Goal: Task Accomplishment & Management: Use online tool/utility

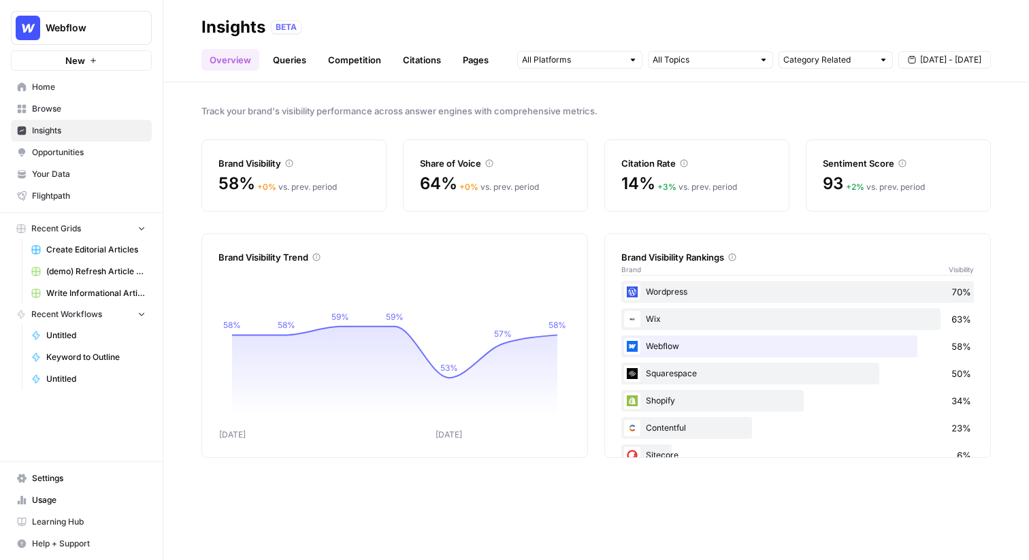
click at [78, 168] on span "Your Data" at bounding box center [89, 174] width 114 height 12
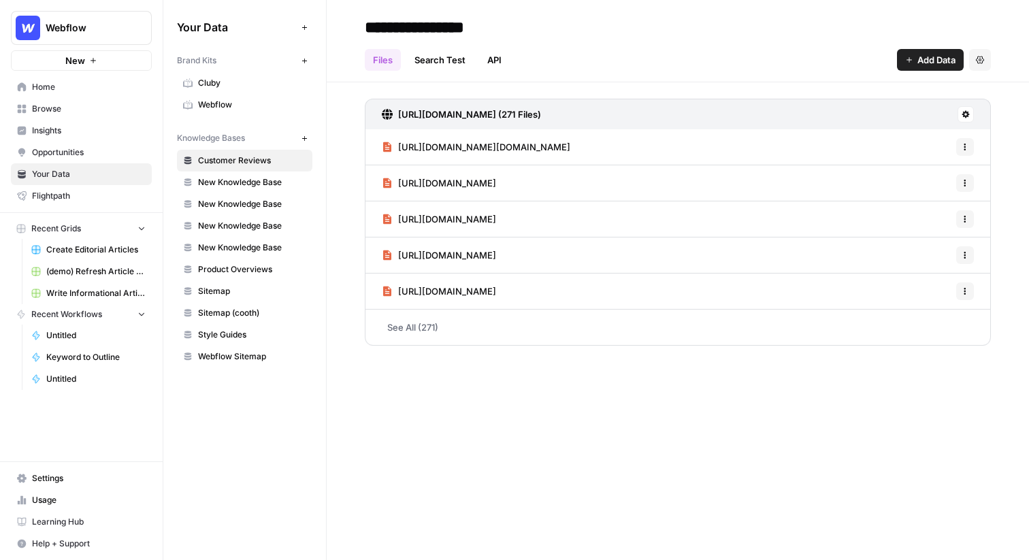
click at [261, 108] on span "Webflow" at bounding box center [252, 105] width 108 height 12
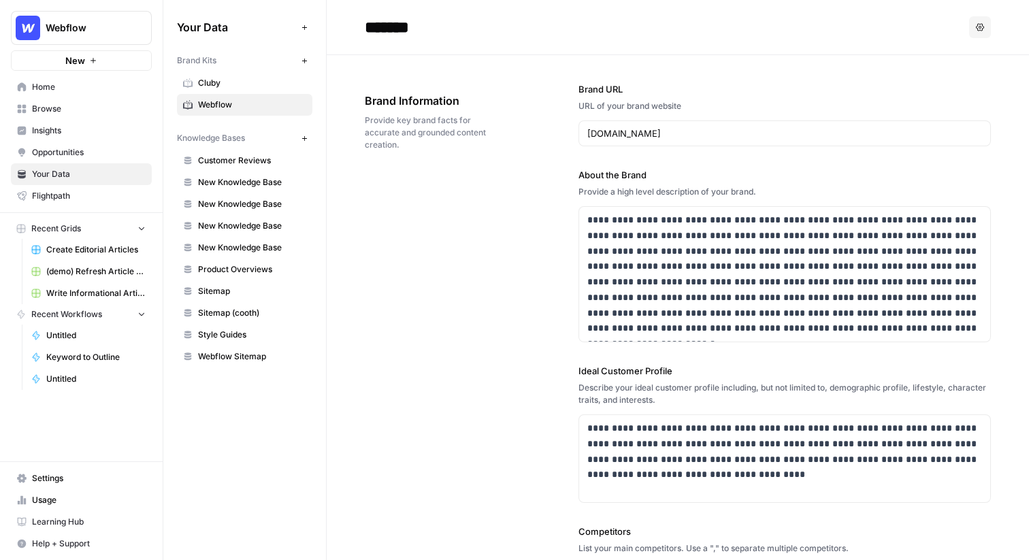
click at [471, 186] on div "**********" at bounding box center [678, 442] width 626 height 774
click at [249, 105] on span "Webflow" at bounding box center [252, 105] width 108 height 12
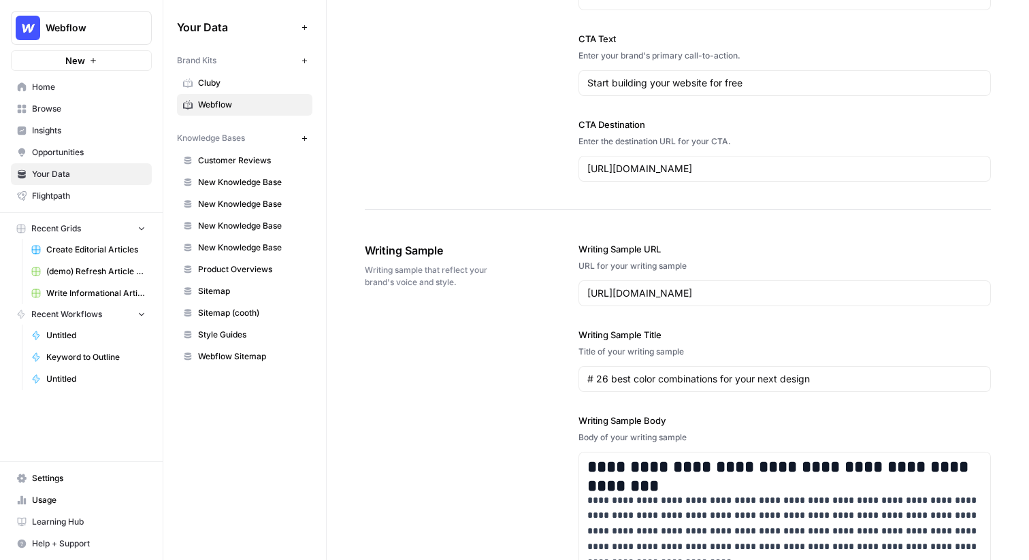
scroll to position [1481, 0]
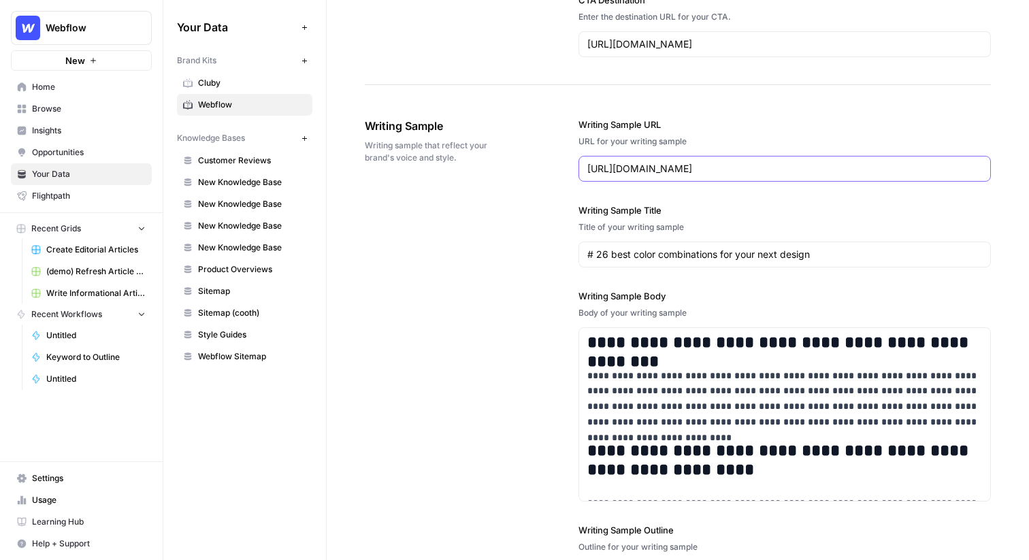
click at [607, 167] on input "https://webflow.com/blog/best-color-combinations" at bounding box center [784, 169] width 395 height 14
click at [645, 111] on div "**********" at bounding box center [785, 427] width 412 height 672
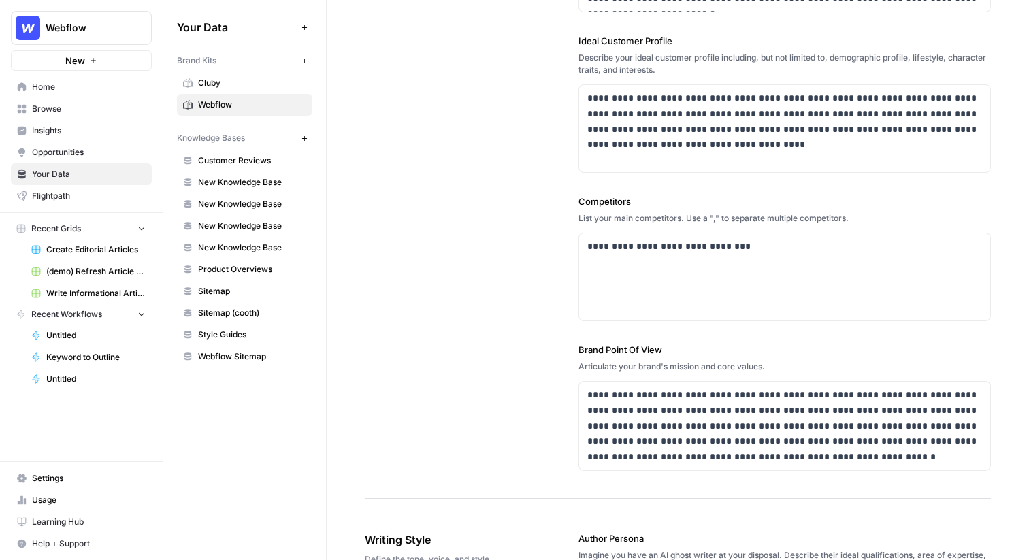
scroll to position [0, 0]
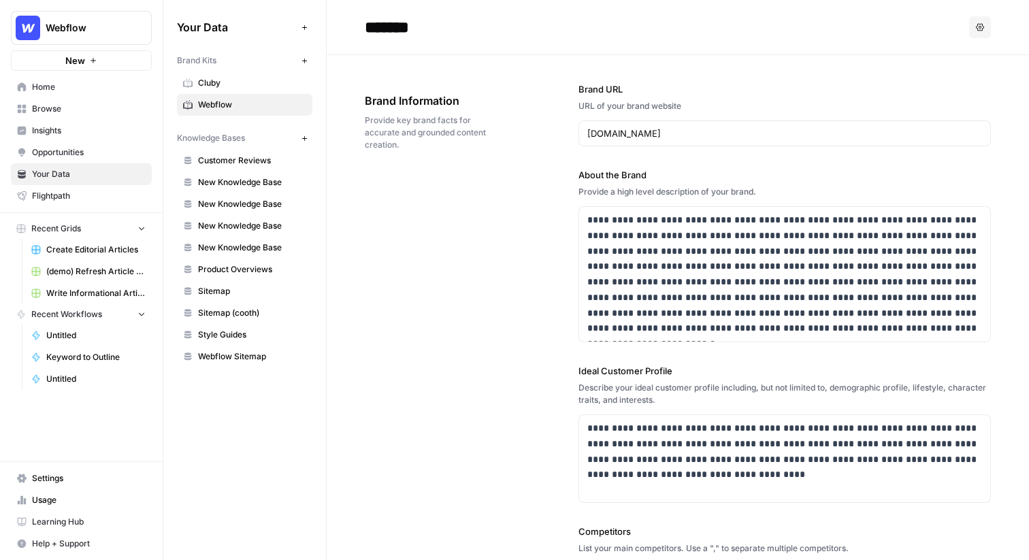
click at [206, 292] on span "Sitemap" at bounding box center [252, 291] width 108 height 12
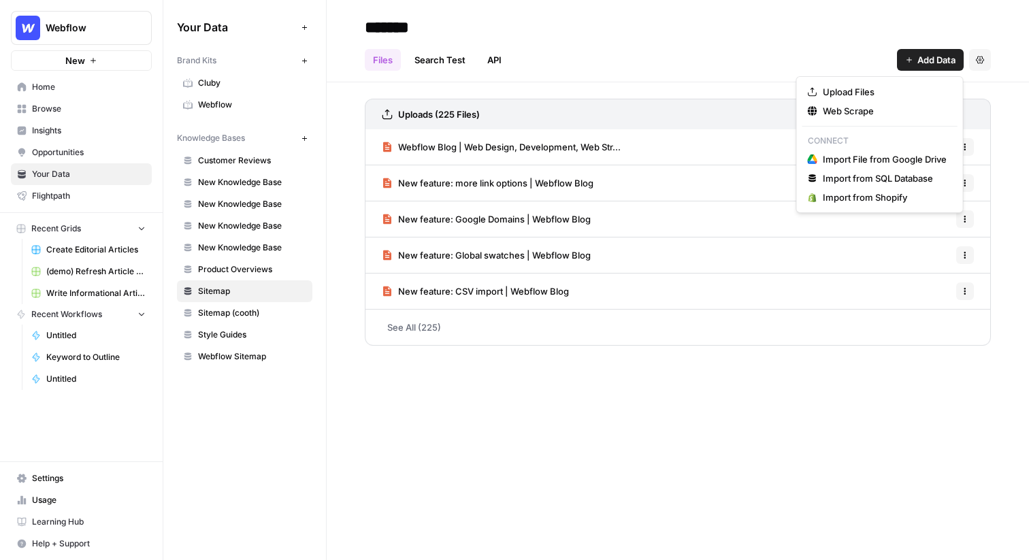
click at [932, 59] on span "Add Data" at bounding box center [936, 60] width 38 height 14
click at [890, 110] on span "Web Scrape" at bounding box center [885, 111] width 124 height 14
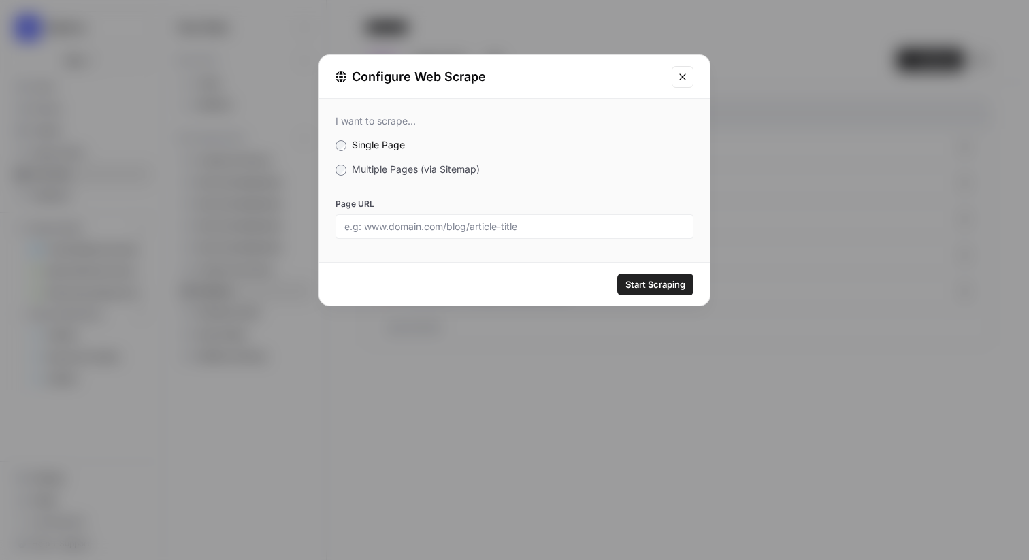
click at [434, 166] on span "Multiple Pages (via Sitemap)" at bounding box center [416, 169] width 128 height 12
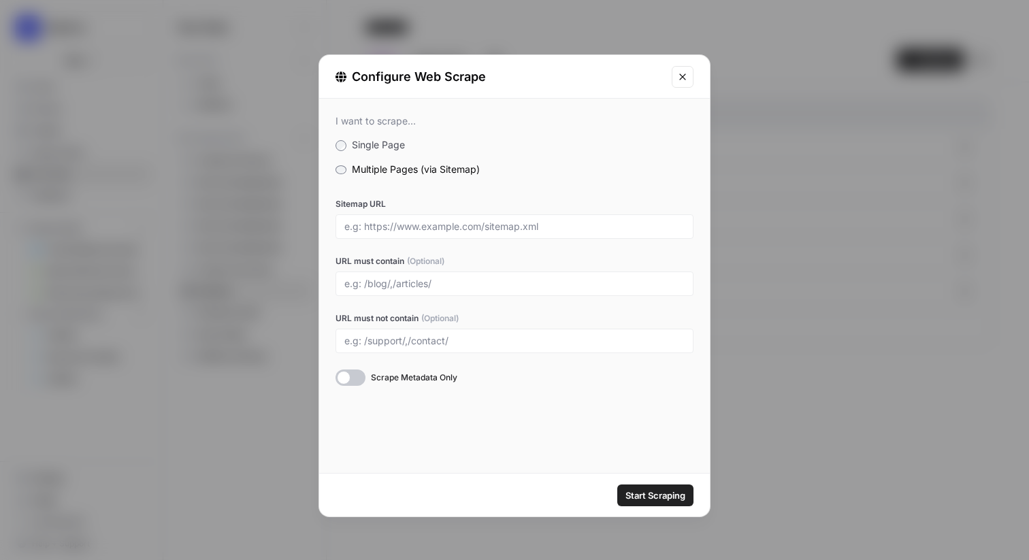
click at [685, 79] on icon "Close modal" at bounding box center [682, 76] width 11 height 11
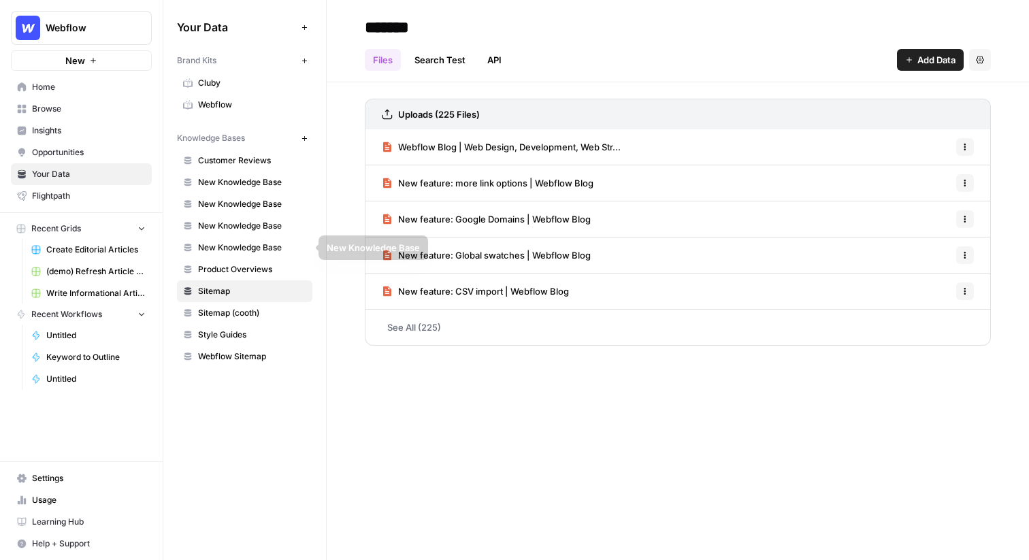
click at [251, 271] on span "Product Overviews" at bounding box center [252, 269] width 108 height 12
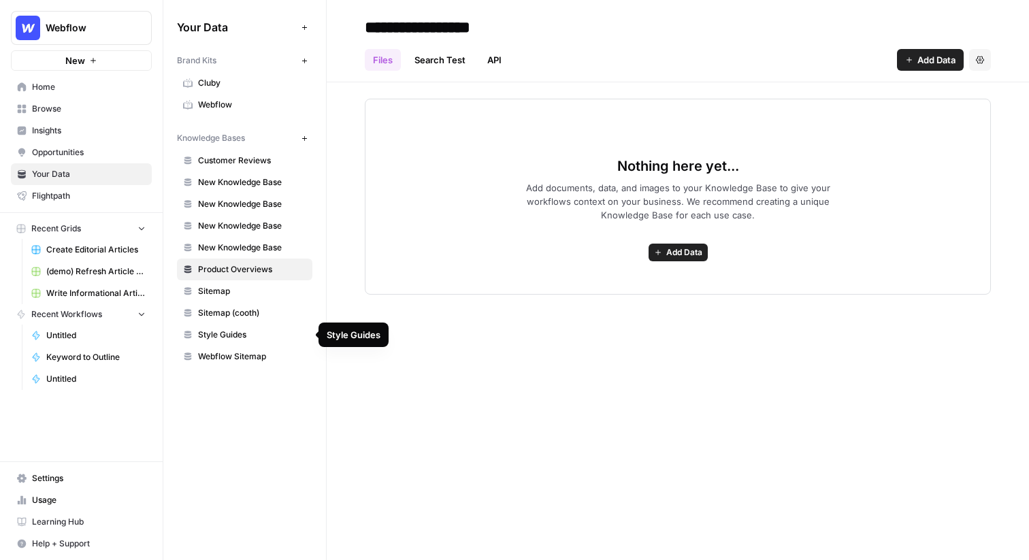
click at [241, 336] on span "Style Guides" at bounding box center [252, 335] width 108 height 12
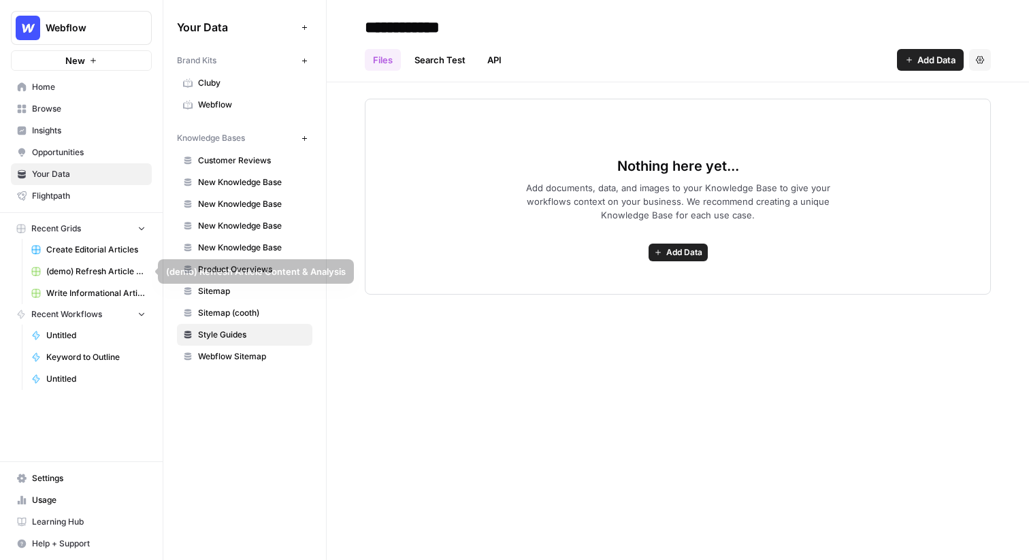
click at [97, 245] on span "Create Editorial Articles" at bounding box center [95, 250] width 99 height 12
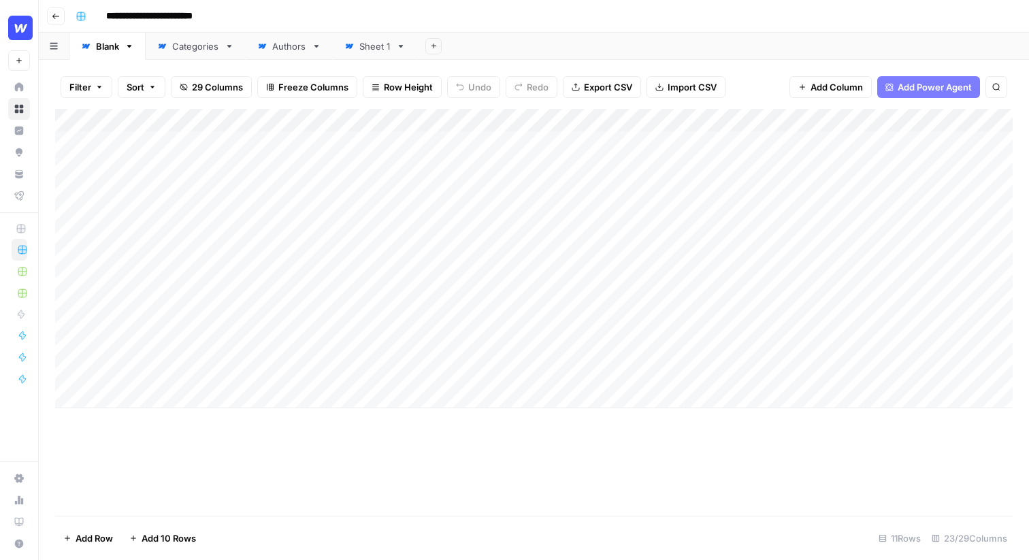
click at [174, 17] on input "**********" at bounding box center [160, 16] width 121 height 22
click at [255, 15] on div "**********" at bounding box center [542, 16] width 945 height 22
click at [153, 145] on div "Add Column" at bounding box center [534, 258] width 958 height 299
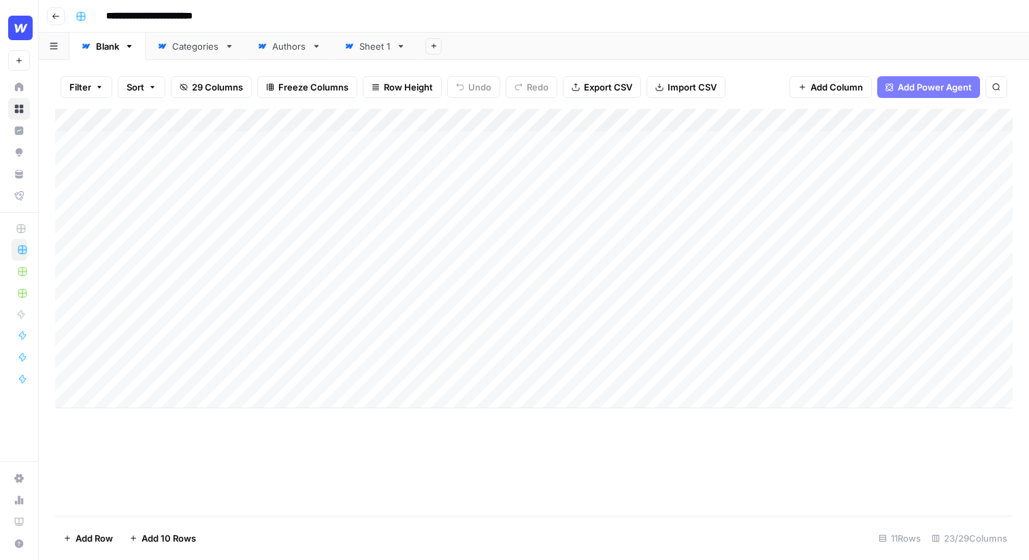
click at [140, 140] on div "Add Column" at bounding box center [534, 258] width 958 height 299
click at [155, 204] on div "Add Column" at bounding box center [534, 258] width 958 height 299
click at [158, 144] on div "Add Column" at bounding box center [534, 258] width 958 height 299
click at [316, 141] on div "Add Column" at bounding box center [534, 258] width 958 height 299
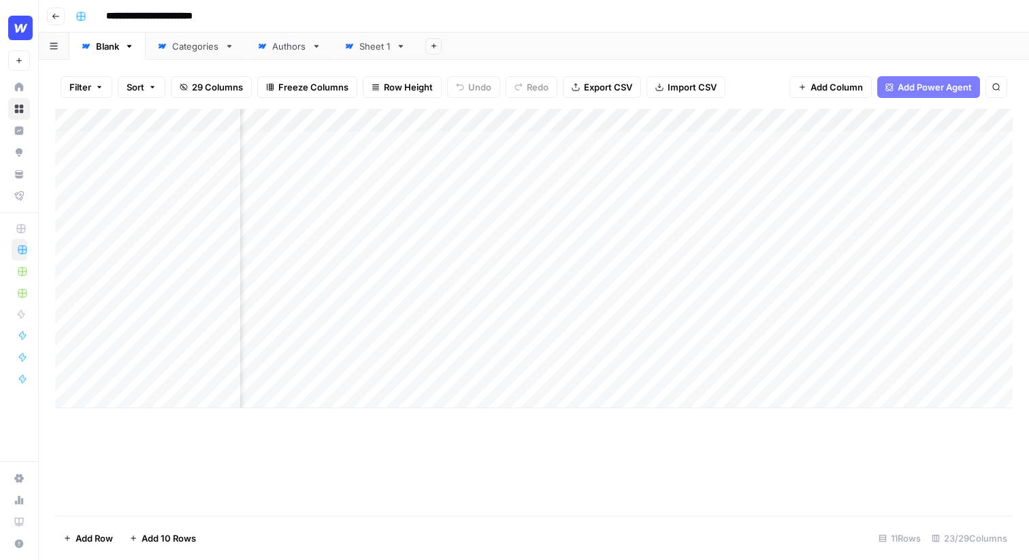
click at [822, 143] on div "Add Column" at bounding box center [534, 258] width 958 height 299
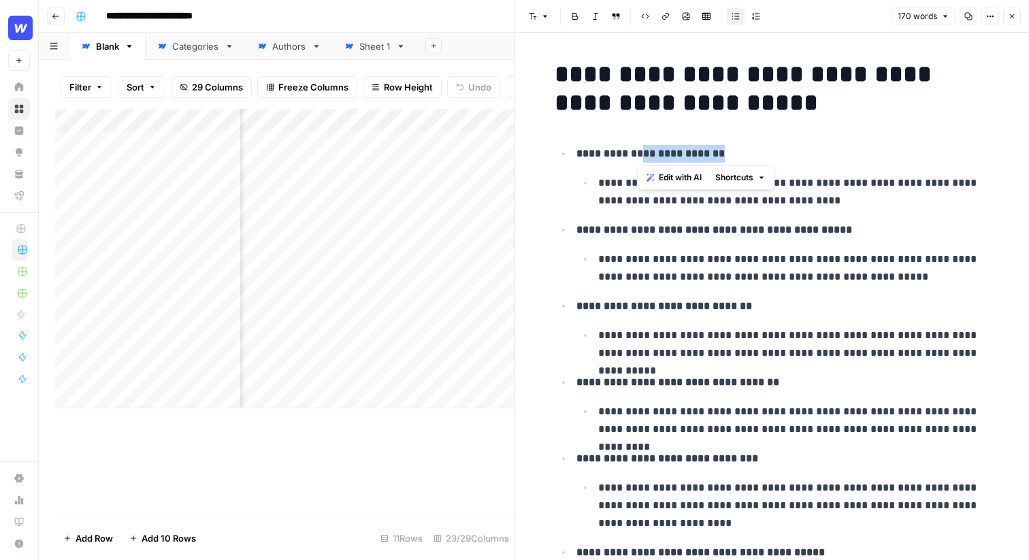
drag, startPoint x: 726, startPoint y: 161, endPoint x: 634, endPoint y: 155, distance: 92.0
click at [634, 155] on p "**********" at bounding box center [783, 154] width 414 height 18
click at [739, 123] on div "**********" at bounding box center [773, 346] width 452 height 585
click at [761, 197] on p "**********" at bounding box center [794, 191] width 392 height 35
click at [1014, 15] on icon "button" at bounding box center [1012, 16] width 8 height 8
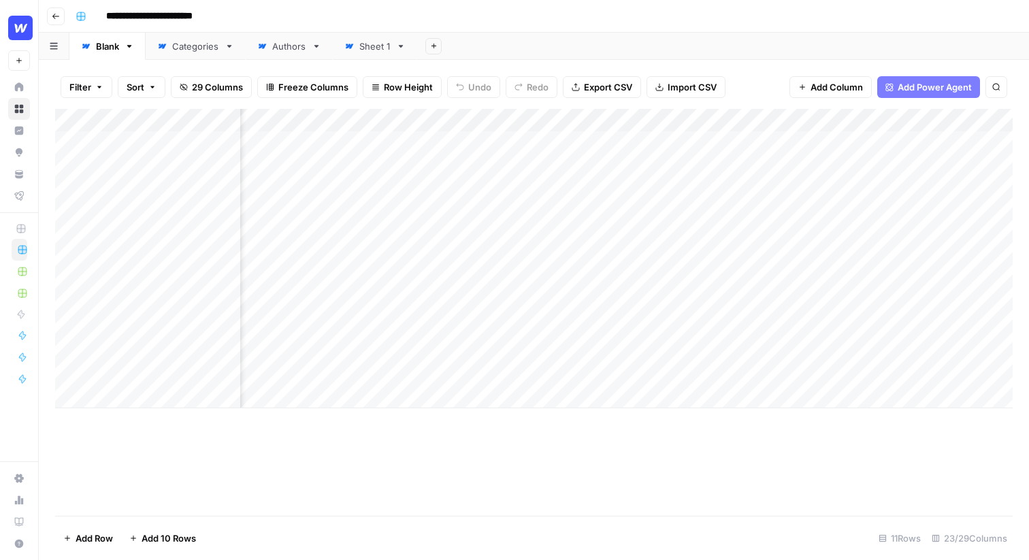
scroll to position [0, 713]
click at [625, 141] on div "Add Column" at bounding box center [534, 258] width 958 height 299
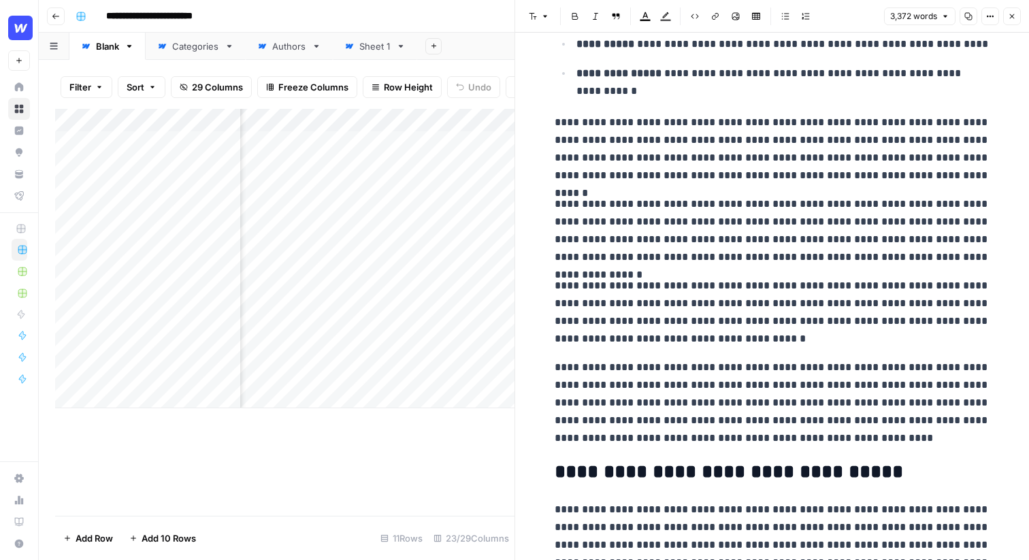
scroll to position [1898, 0]
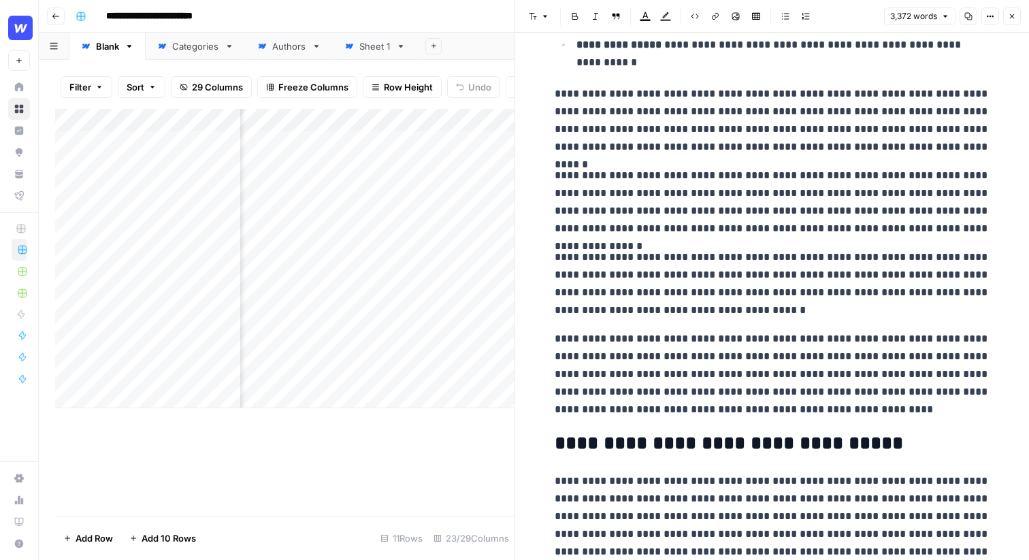
click at [1011, 16] on icon "button" at bounding box center [1012, 16] width 8 height 8
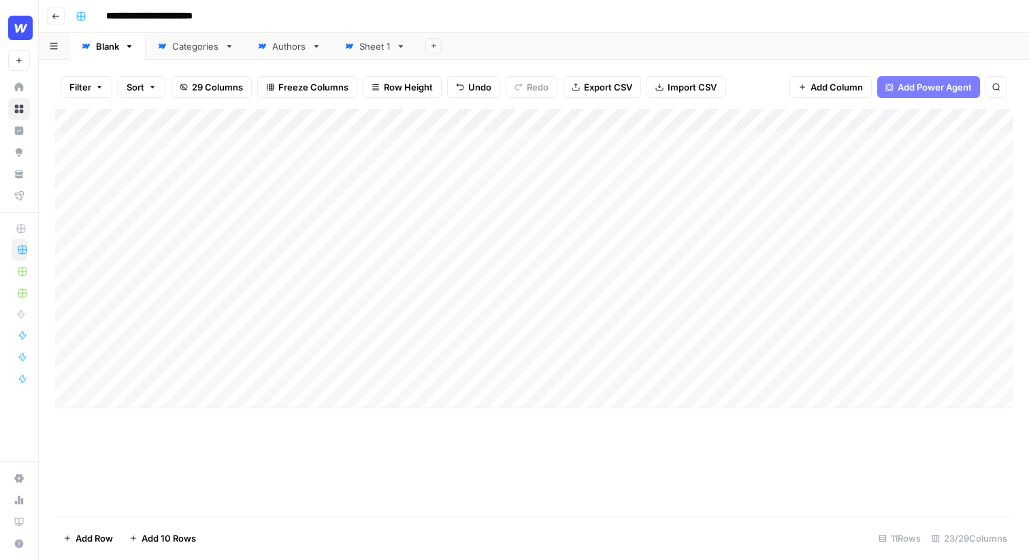
click at [629, 118] on div "Add Column" at bounding box center [534, 258] width 958 height 299
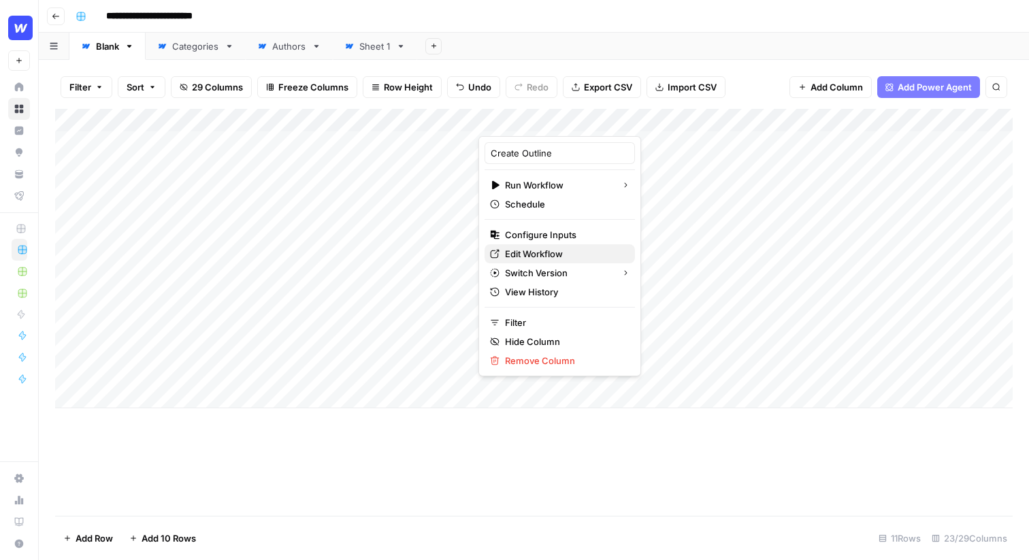
click at [524, 255] on span "Edit Workflow" at bounding box center [564, 254] width 119 height 14
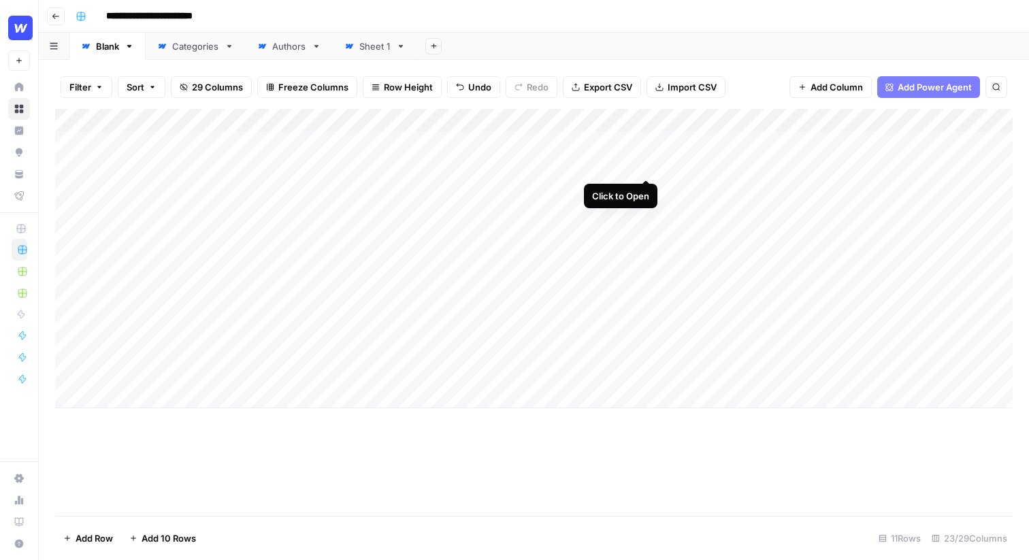
click at [645, 165] on div "Add Column" at bounding box center [534, 258] width 958 height 299
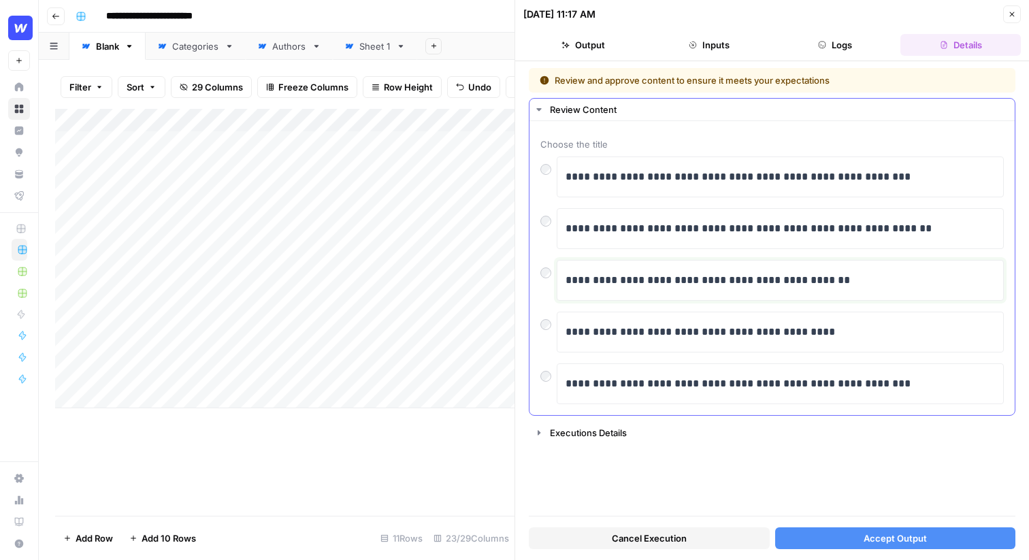
click at [705, 286] on p "**********" at bounding box center [780, 281] width 429 height 18
click at [1013, 15] on icon "button" at bounding box center [1012, 14] width 5 height 5
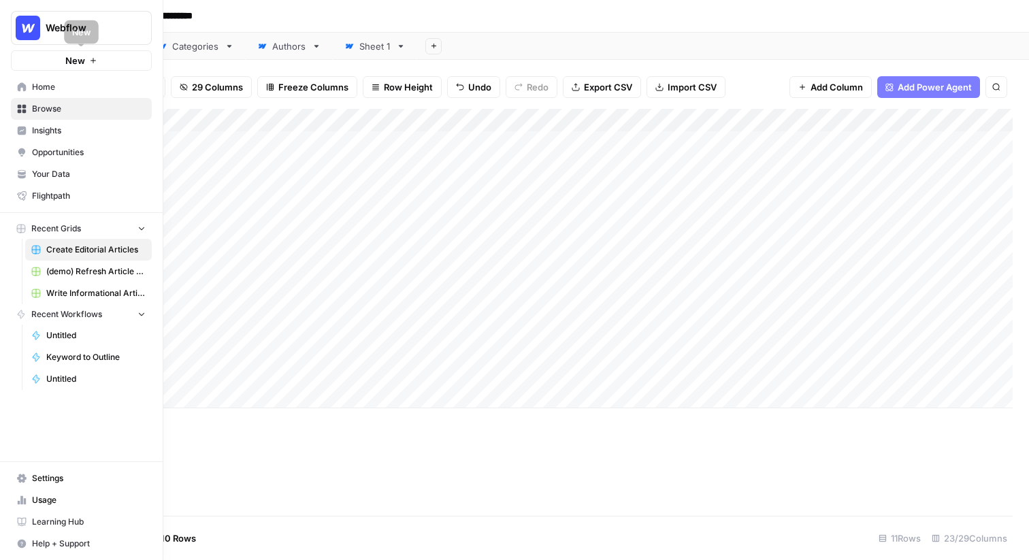
click at [48, 61] on button "New" at bounding box center [81, 60] width 141 height 20
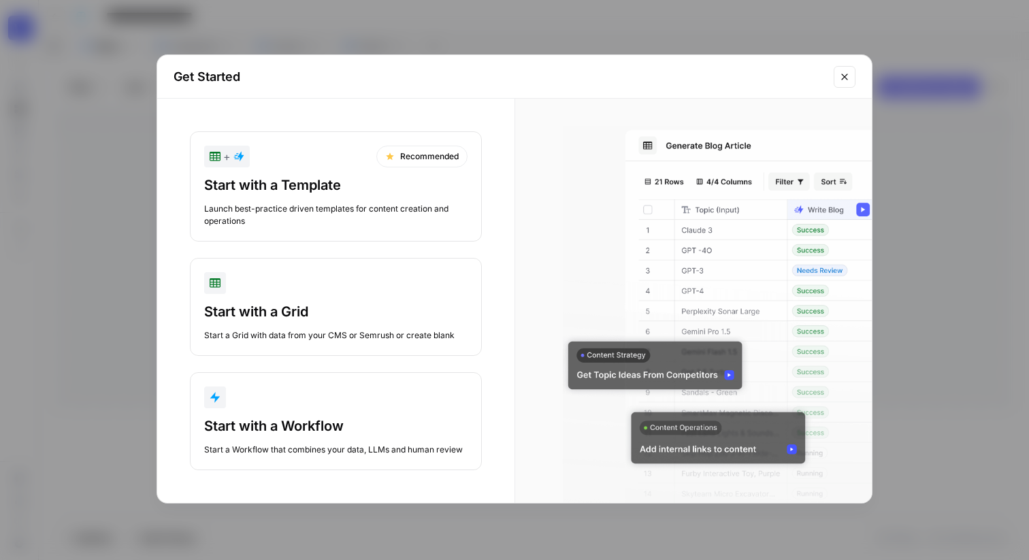
click at [336, 201] on div "Start with a Template Launch best-practice driven templates for content creatio…" at bounding box center [335, 202] width 263 height 52
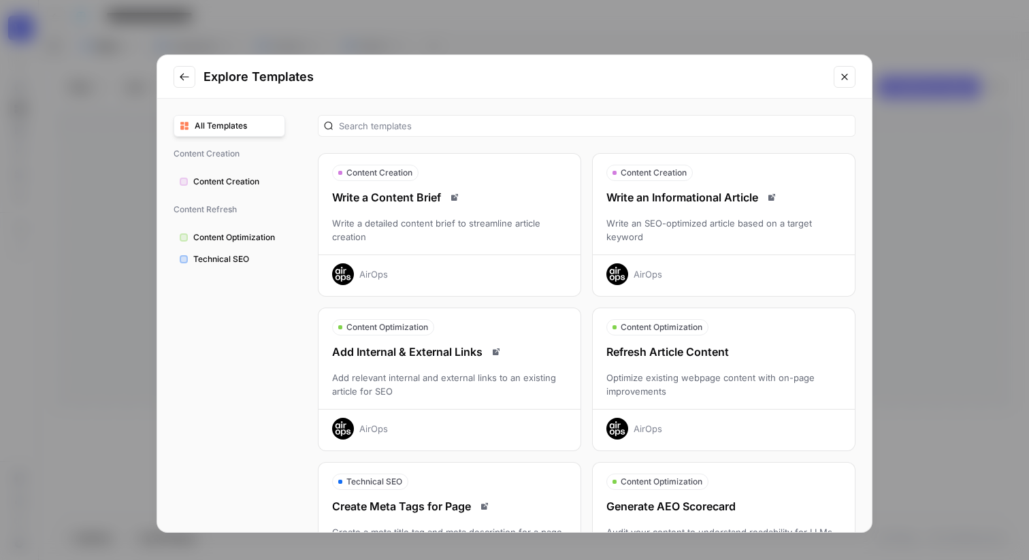
click at [847, 75] on icon "Close modal" at bounding box center [844, 76] width 11 height 11
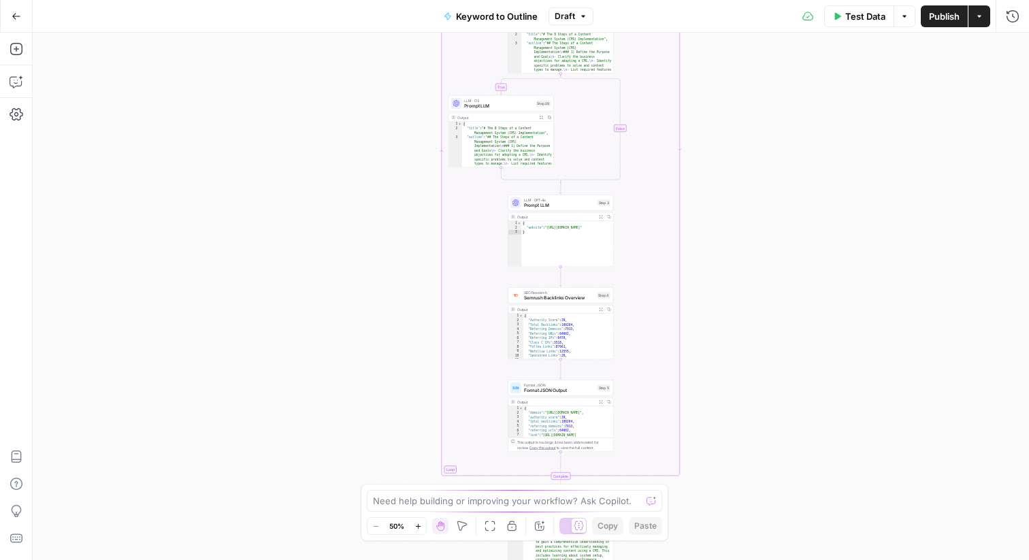
drag, startPoint x: 706, startPoint y: 101, endPoint x: 703, endPoint y: 337, distance: 236.2
click at [704, 338] on div "true false Workflow Input Settings Inputs LLM · GPT-4o Search Query Step 40 Out…" at bounding box center [531, 296] width 996 height 527
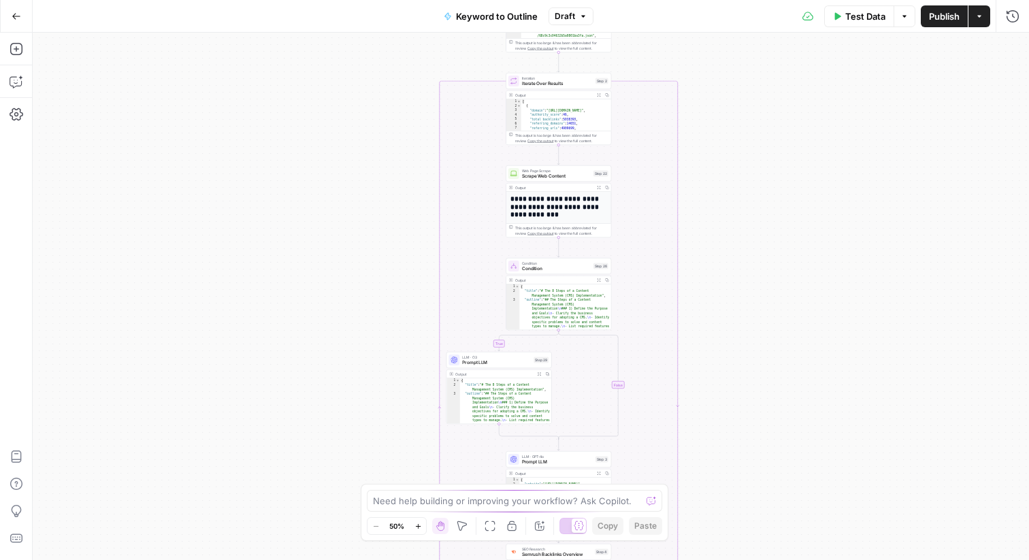
drag, startPoint x: 344, startPoint y: 154, endPoint x: 344, endPoint y: 468, distance: 314.4
click at [344, 468] on div "true false Workflow Input Settings Inputs LLM · GPT-4o Search Query Step 40 Out…" at bounding box center [531, 296] width 996 height 527
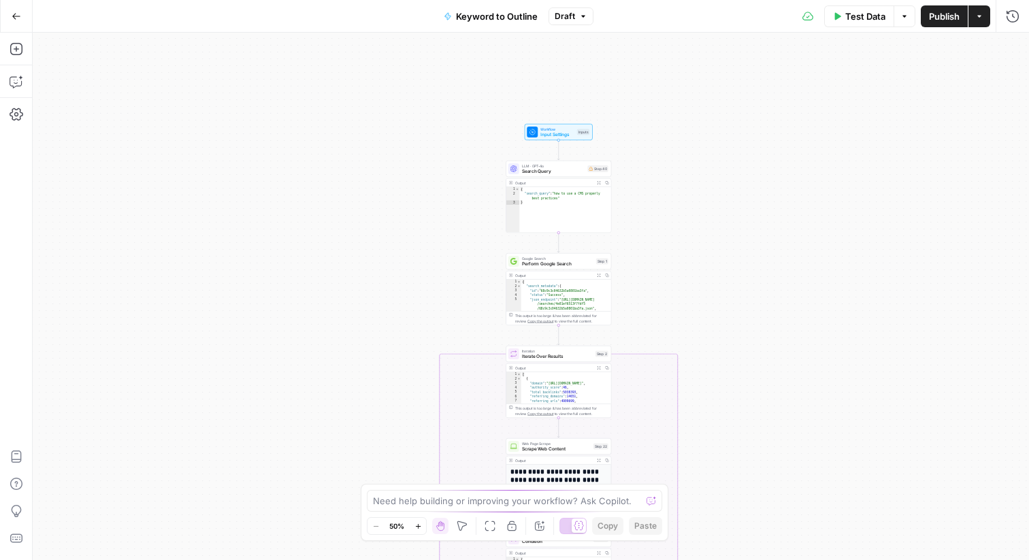
drag, startPoint x: 345, startPoint y: 213, endPoint x: 345, endPoint y: 431, distance: 217.8
click at [345, 431] on div "true false Workflow Input Settings Inputs LLM · GPT-4o Search Query Step 40 Out…" at bounding box center [531, 296] width 996 height 527
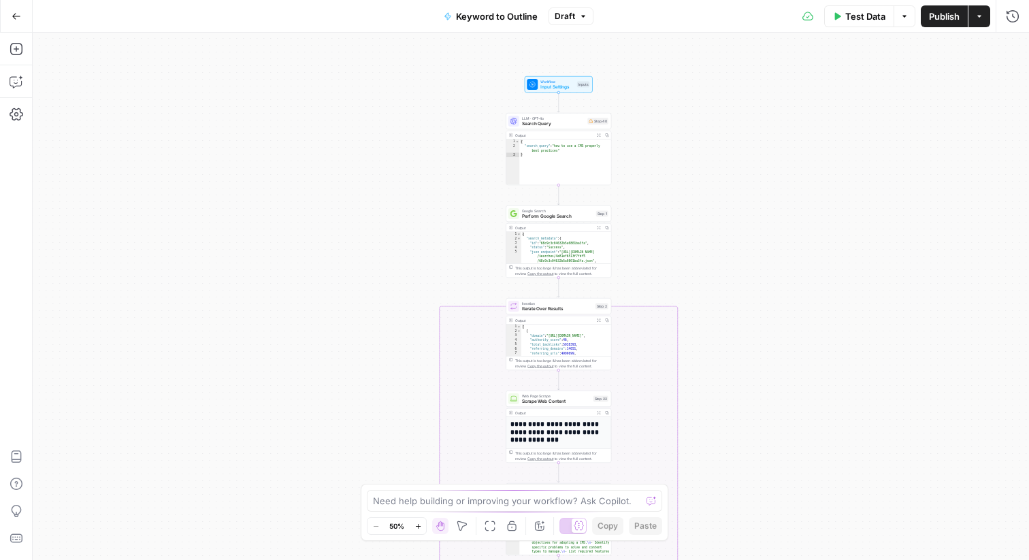
drag, startPoint x: 361, startPoint y: 280, endPoint x: 361, endPoint y: 231, distance: 49.0
click at [361, 231] on div "true false Workflow Input Settings Inputs LLM · GPT-4o Search Query Step 40 Out…" at bounding box center [531, 296] width 996 height 527
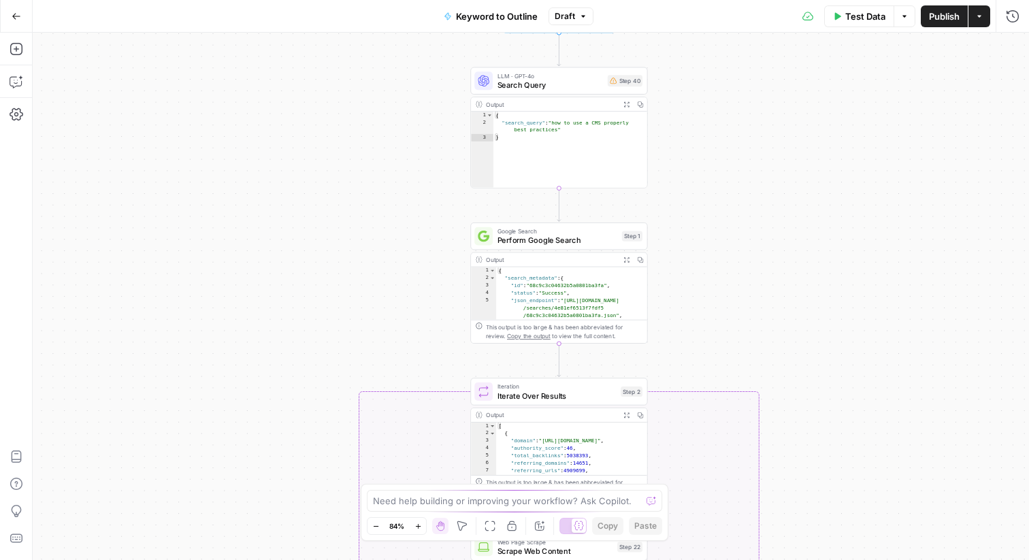
drag, startPoint x: 358, startPoint y: 227, endPoint x: 339, endPoint y: 307, distance: 81.9
click at [339, 307] on div "true false Workflow Input Settings Inputs LLM · GPT-4o Search Query Step 40 Out…" at bounding box center [531, 296] width 996 height 527
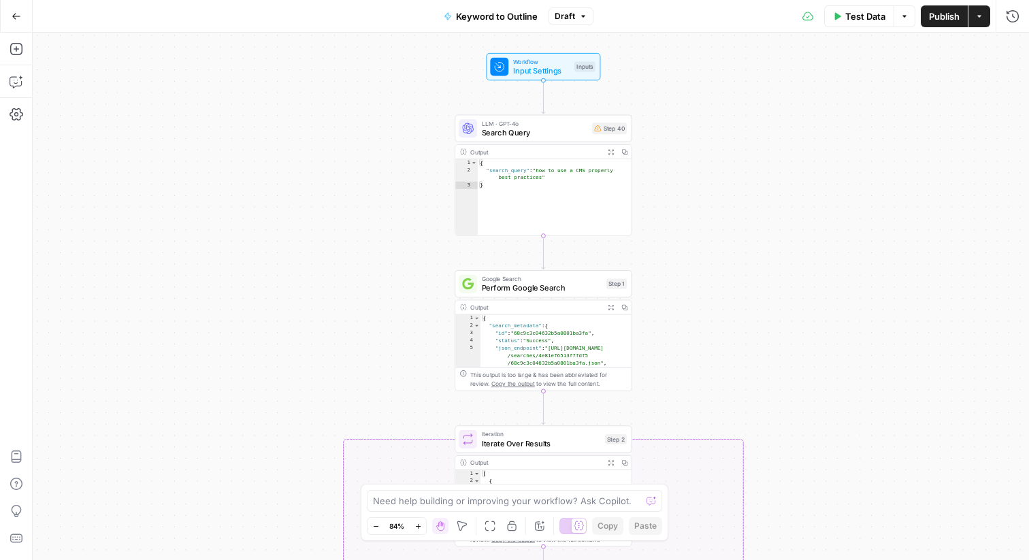
drag, startPoint x: 339, startPoint y: 307, endPoint x: 324, endPoint y: 357, distance: 52.5
click at [324, 357] on div "true false Workflow Input Settings Inputs LLM · GPT-4o Search Query Step 40 Out…" at bounding box center [531, 296] width 996 height 527
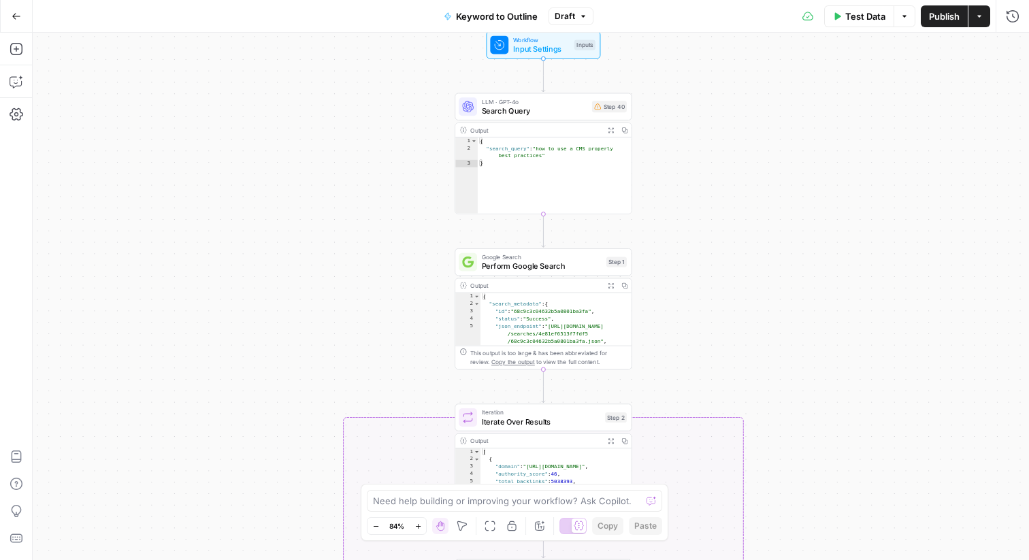
drag, startPoint x: 168, startPoint y: 129, endPoint x: 168, endPoint y: 106, distance: 23.1
click at [168, 106] on div "true false Workflow Input Settings Inputs LLM · GPT-4o Search Query Step 40 Out…" at bounding box center [531, 296] width 996 height 527
click at [17, 85] on icon "button" at bounding box center [17, 82] width 14 height 14
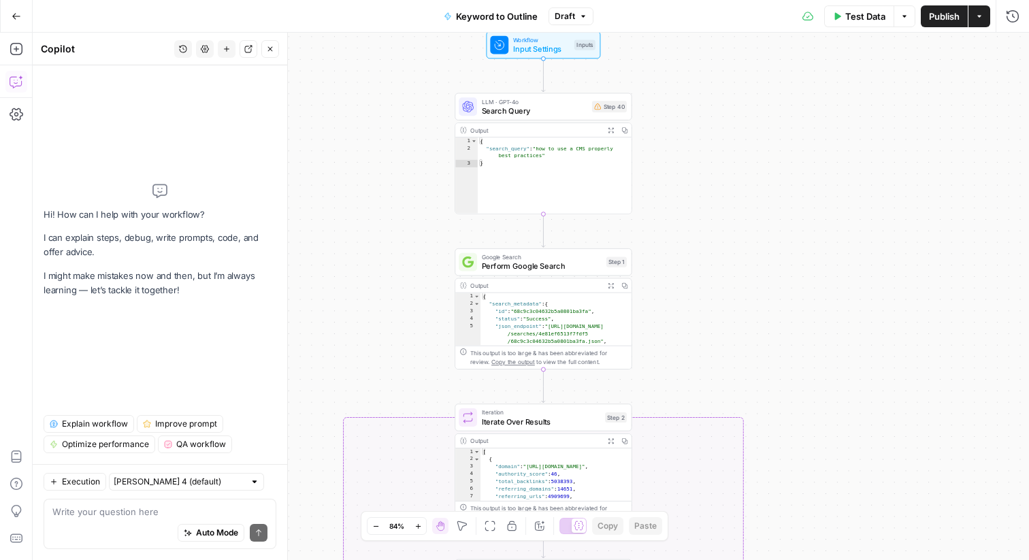
click at [110, 421] on span "Explain workflow" at bounding box center [95, 424] width 66 height 12
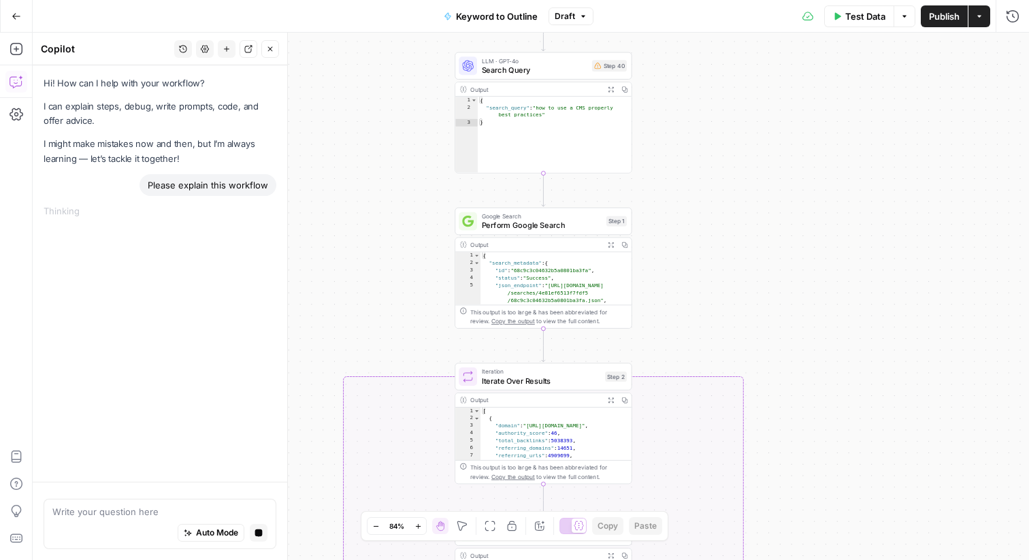
drag, startPoint x: 702, startPoint y: 227, endPoint x: 702, endPoint y: 186, distance: 40.8
click at [702, 186] on div "true false Workflow Input Settings Inputs LLM · GPT-4o Search Query Step 40 Out…" at bounding box center [531, 296] width 996 height 527
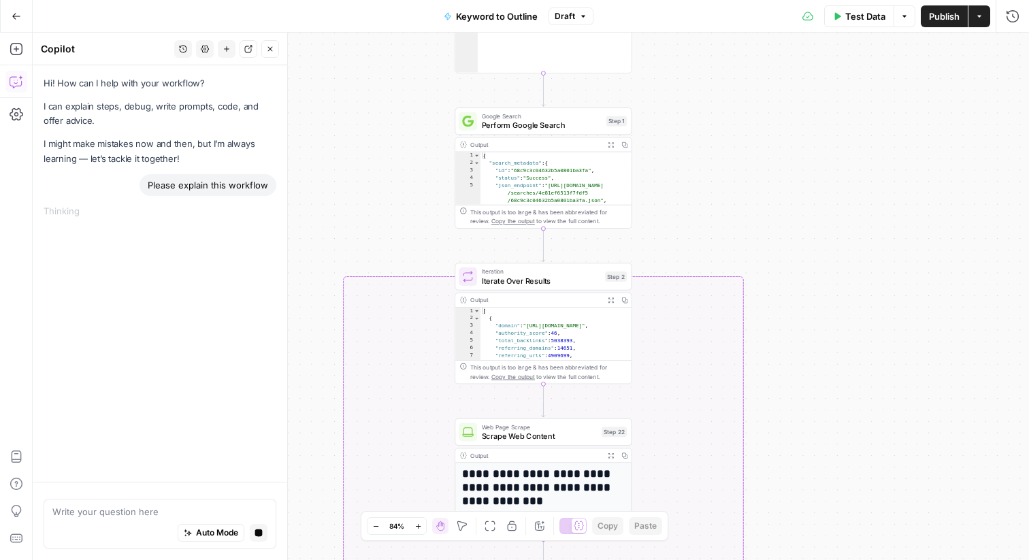
drag, startPoint x: 694, startPoint y: 193, endPoint x: 694, endPoint y: 93, distance: 100.1
click at [694, 93] on div "true false Workflow Input Settings Inputs LLM · GPT-4o Search Query Step 40 Out…" at bounding box center [531, 296] width 996 height 527
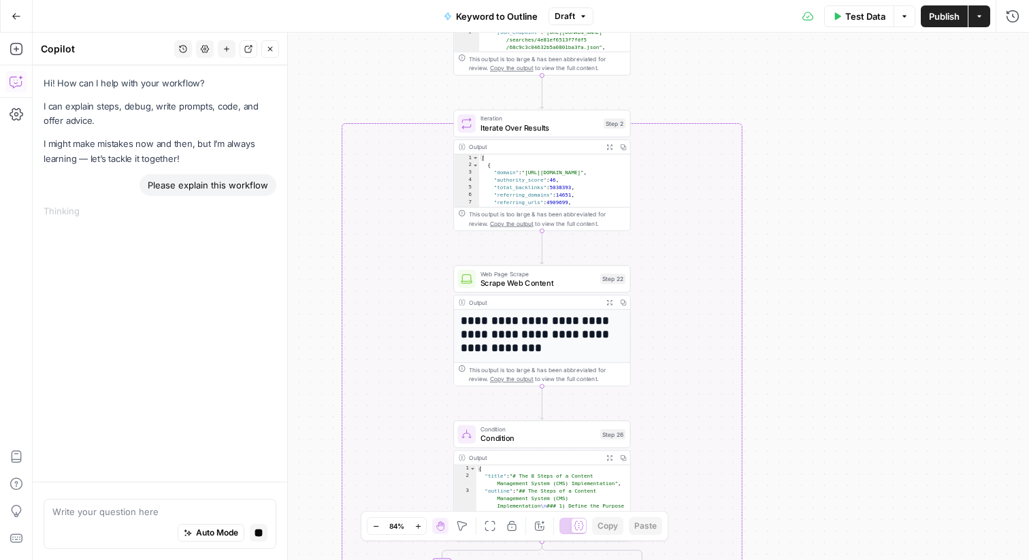
drag, startPoint x: 702, startPoint y: 210, endPoint x: 699, endPoint y: 59, distance: 151.8
click at [699, 59] on div "true false Workflow Input Settings Inputs LLM · GPT-4o Search Query Step 40 Out…" at bounding box center [531, 296] width 996 height 527
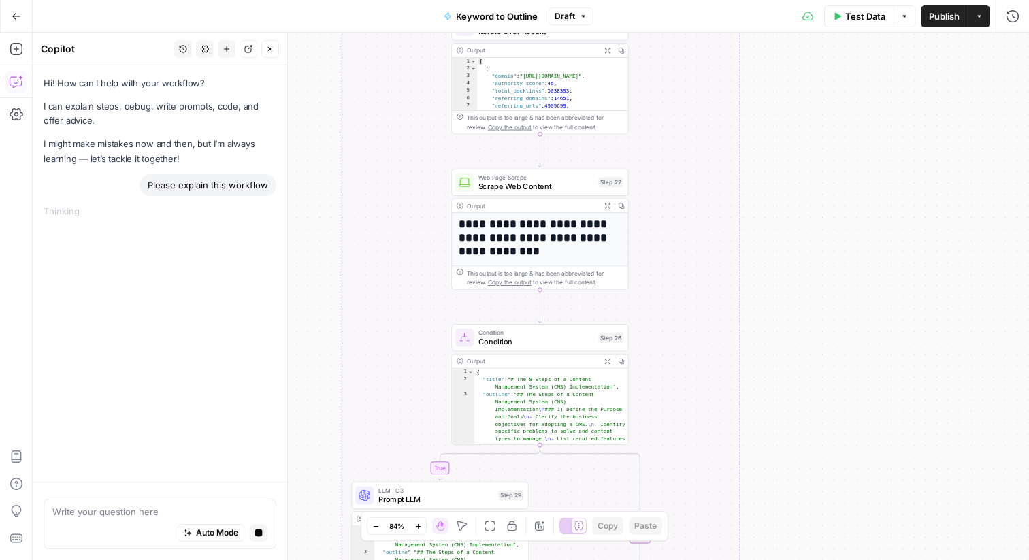
drag, startPoint x: 806, startPoint y: 231, endPoint x: 805, endPoint y: 114, distance: 117.1
click at [805, 114] on div "true false Workflow Input Settings Inputs LLM · GPT-4o Search Query Step 40 Out…" at bounding box center [531, 296] width 996 height 527
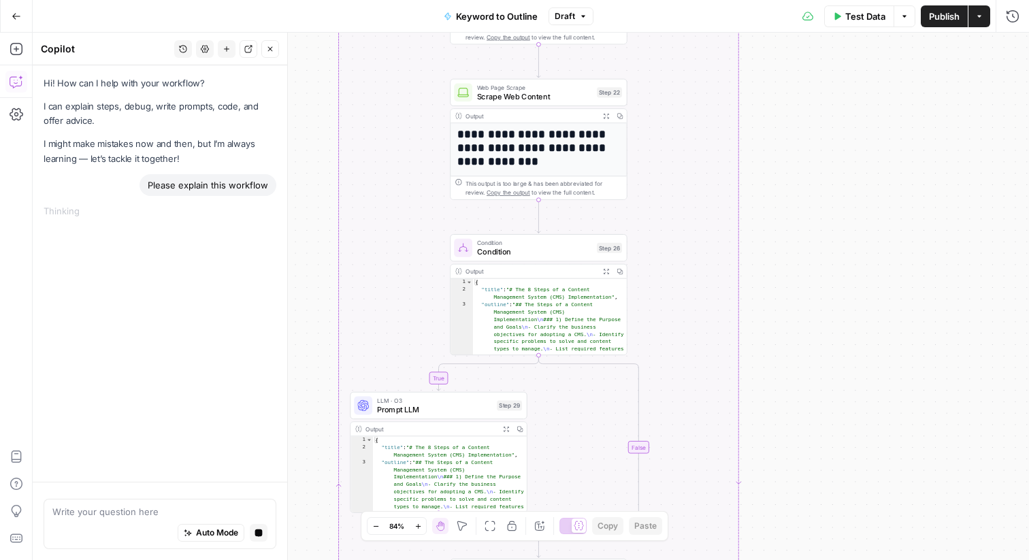
drag, startPoint x: 782, startPoint y: 198, endPoint x: 782, endPoint y: 128, distance: 70.1
click at [782, 128] on div "true false Workflow Input Settings Inputs LLM · GPT-4o Search Query Step 40 Out…" at bounding box center [531, 296] width 996 height 527
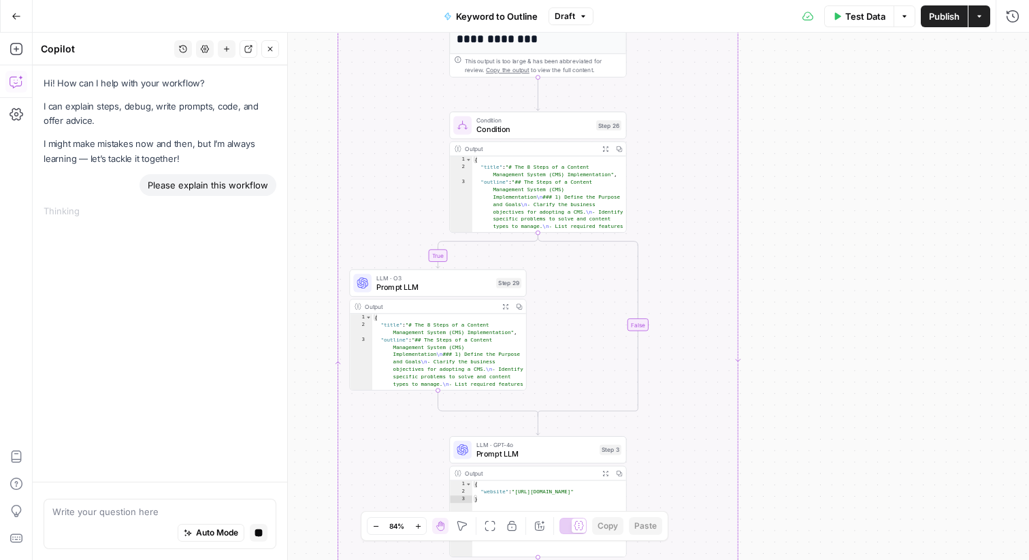
drag, startPoint x: 814, startPoint y: 245, endPoint x: 813, endPoint y: 87, distance: 157.9
click at [813, 87] on div "true false Workflow Input Settings Inputs LLM · GPT-4o Search Query Step 40 Out…" at bounding box center [531, 296] width 996 height 527
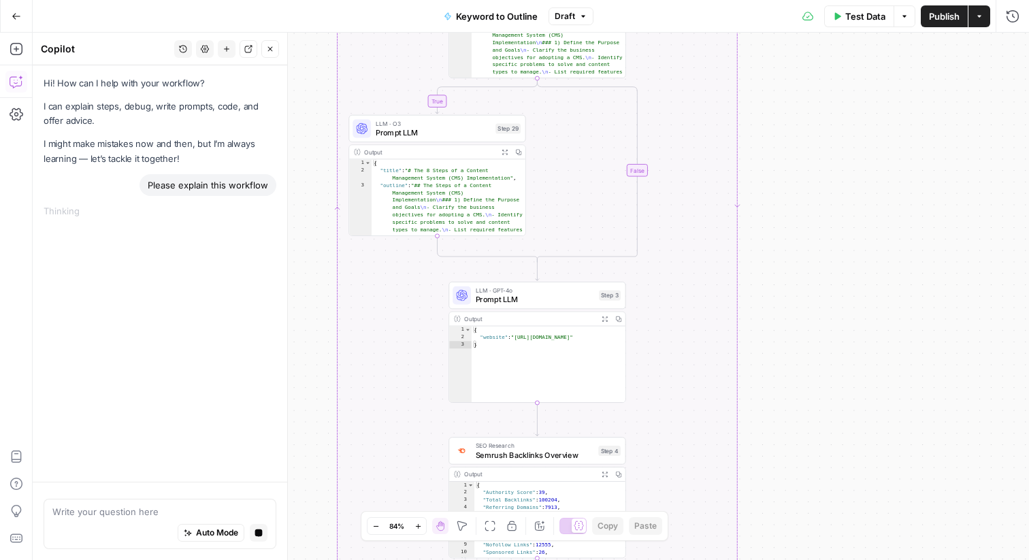
drag, startPoint x: 799, startPoint y: 142, endPoint x: 799, endPoint y: 21, distance: 121.2
click at [799, 20] on div "Go Back Keyword to Outline Draft Test Data Options Publish Actions Run History …" at bounding box center [514, 280] width 1029 height 560
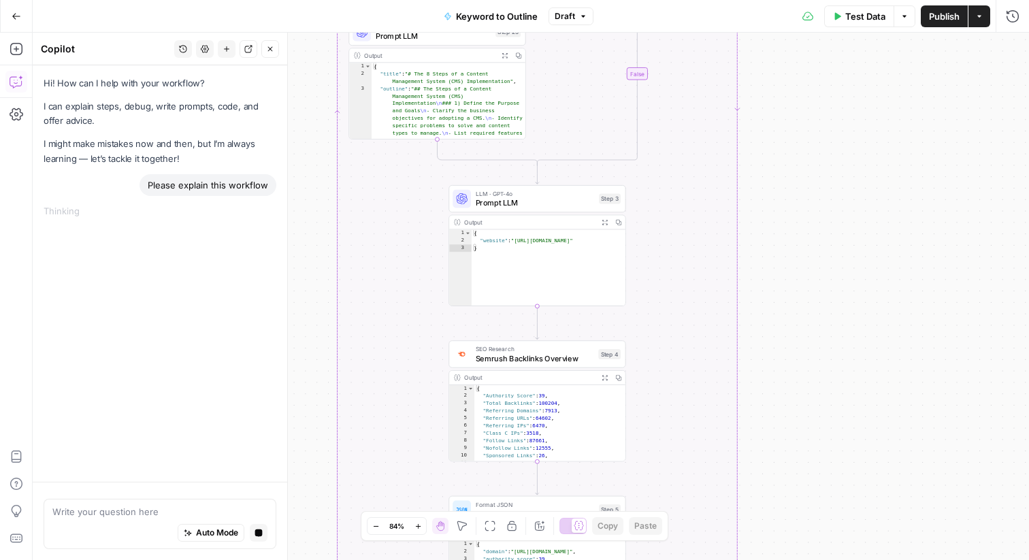
drag, startPoint x: 768, startPoint y: 234, endPoint x: 776, endPoint y: 69, distance: 164.9
click at [777, 69] on div "true false Workflow Input Settings Inputs LLM · GPT-4o Search Query Step 40 Out…" at bounding box center [531, 296] width 996 height 527
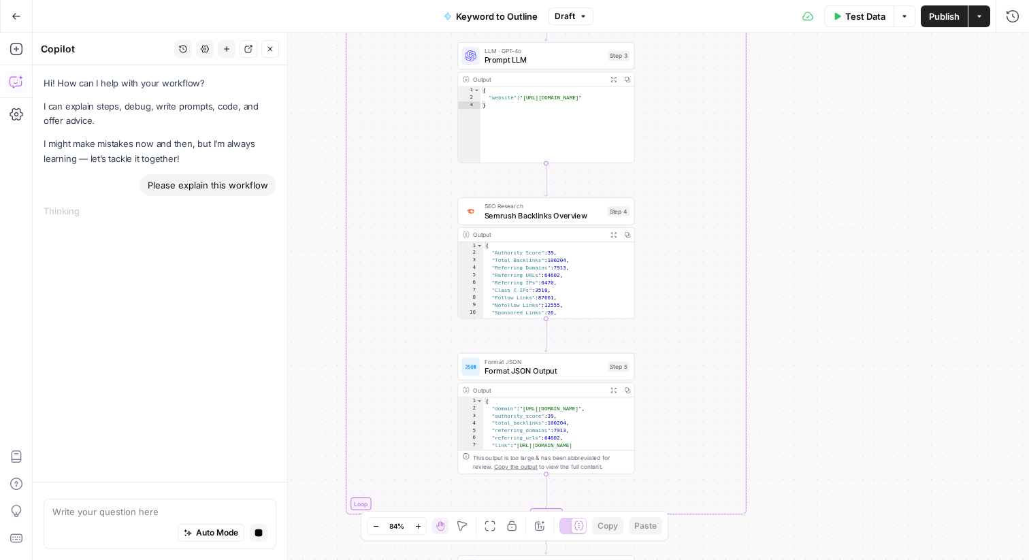
drag, startPoint x: 774, startPoint y: 246, endPoint x: 773, endPoint y: 118, distance: 128.0
click at [773, 116] on div "true false Workflow Input Settings Inputs LLM · GPT-4o Search Query Step 40 Out…" at bounding box center [531, 296] width 996 height 527
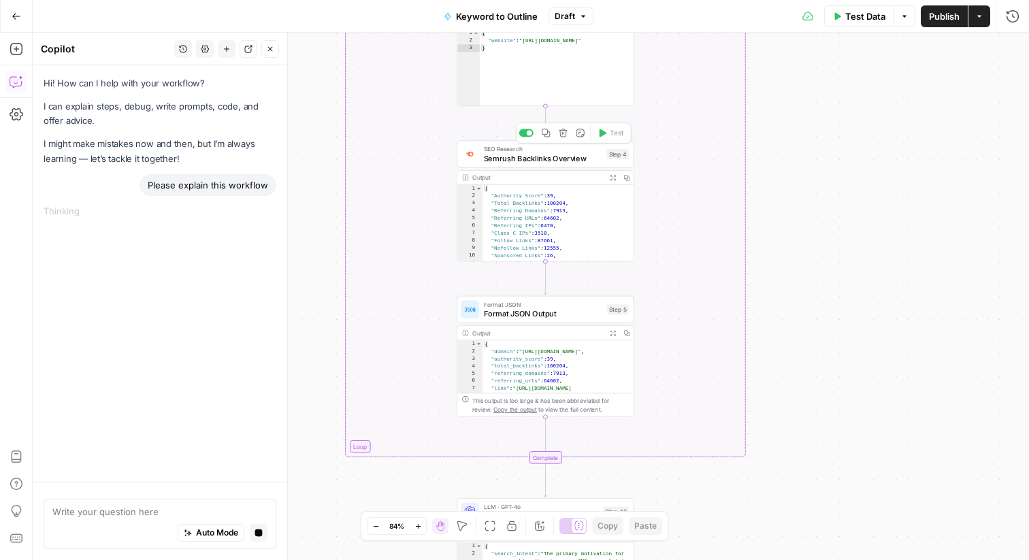
click at [529, 157] on span "Semrush Backlinks Overview" at bounding box center [543, 158] width 118 height 12
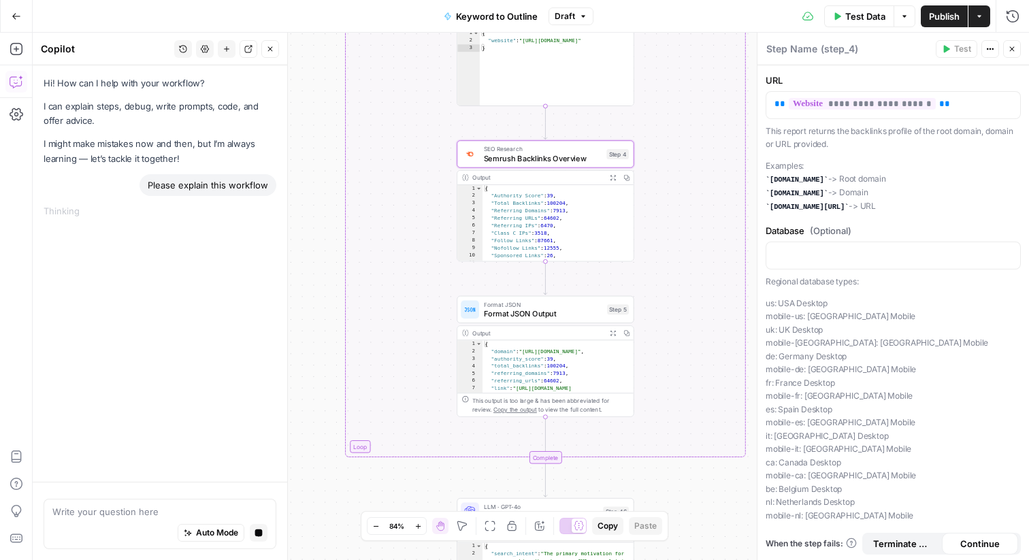
click at [1006, 48] on button "Close" at bounding box center [1012, 49] width 18 height 18
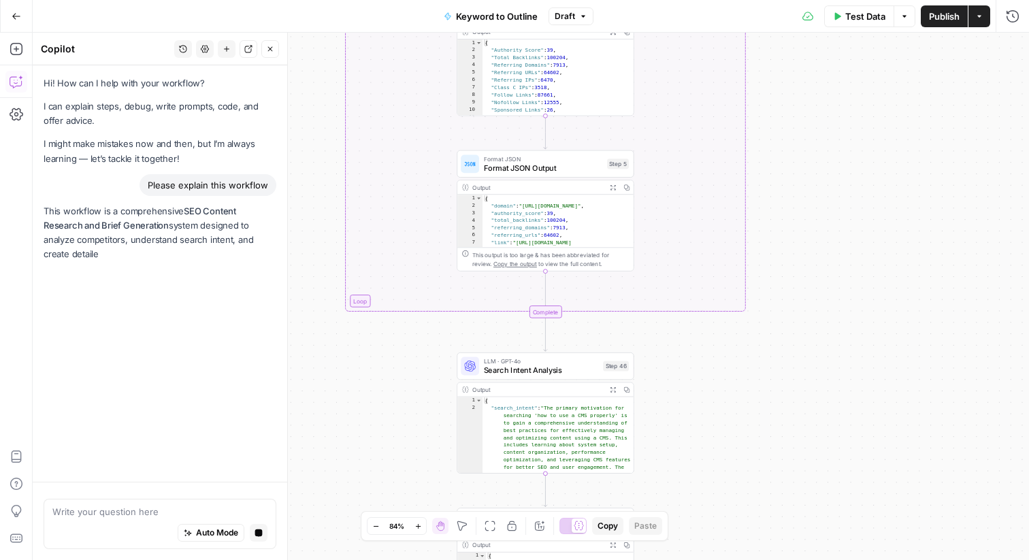
drag, startPoint x: 803, startPoint y: 195, endPoint x: 803, endPoint y: 10, distance: 185.1
click at [803, 10] on div "Go Back Keyword to Outline Draft Test Data Options Publish Actions Run History …" at bounding box center [514, 280] width 1029 height 560
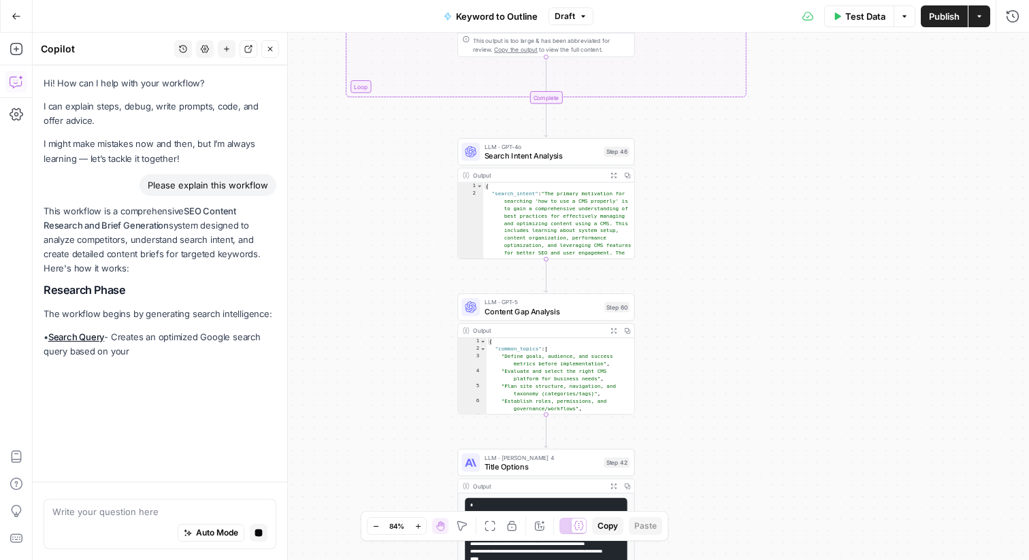
drag, startPoint x: 787, startPoint y: 163, endPoint x: 787, endPoint y: -16, distance: 178.3
click at [787, 0] on html "Webflow New Home Browse Insights Opportunities Your Data Flightpath Recent Grid…" at bounding box center [514, 280] width 1029 height 560
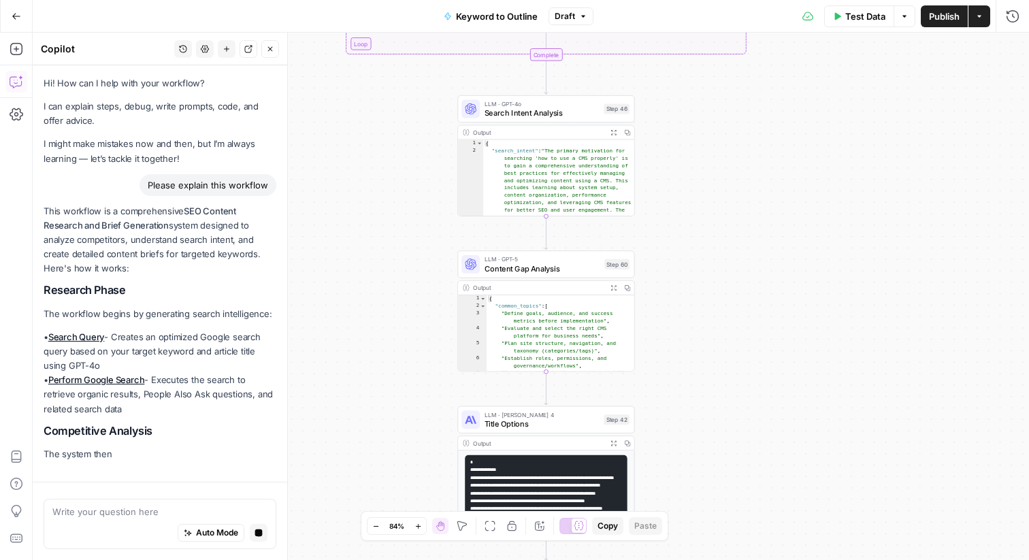
drag, startPoint x: 693, startPoint y: 261, endPoint x: 681, endPoint y: 138, distance: 123.7
click at [681, 137] on div "true false Workflow Input Settings Inputs LLM · GPT-4o Search Query Step 40 Out…" at bounding box center [531, 296] width 996 height 527
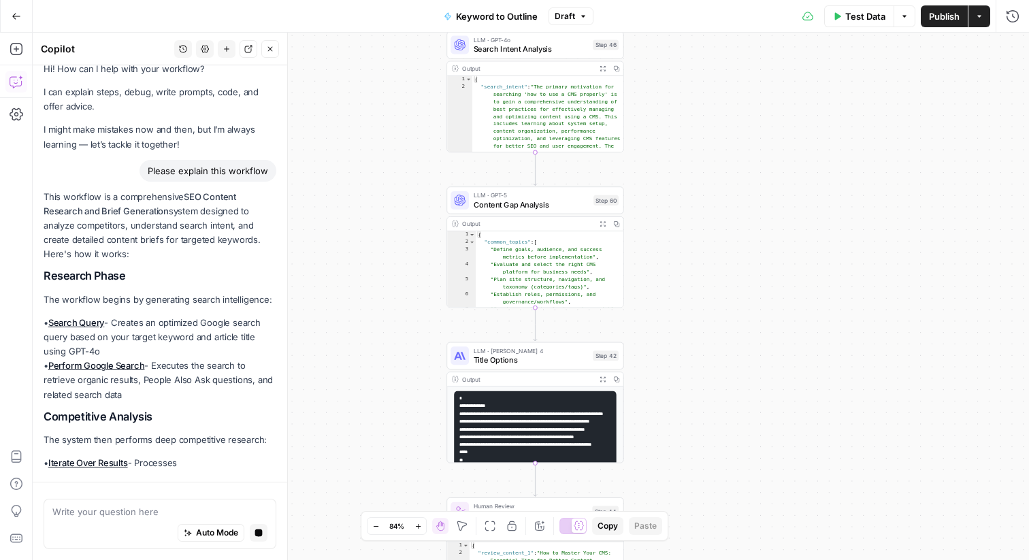
drag, startPoint x: 682, startPoint y: 184, endPoint x: 682, endPoint y: 230, distance: 46.3
click at [682, 230] on div "true false Workflow Input Settings Inputs LLM · GPT-4o Search Query Step 40 Out…" at bounding box center [531, 296] width 996 height 527
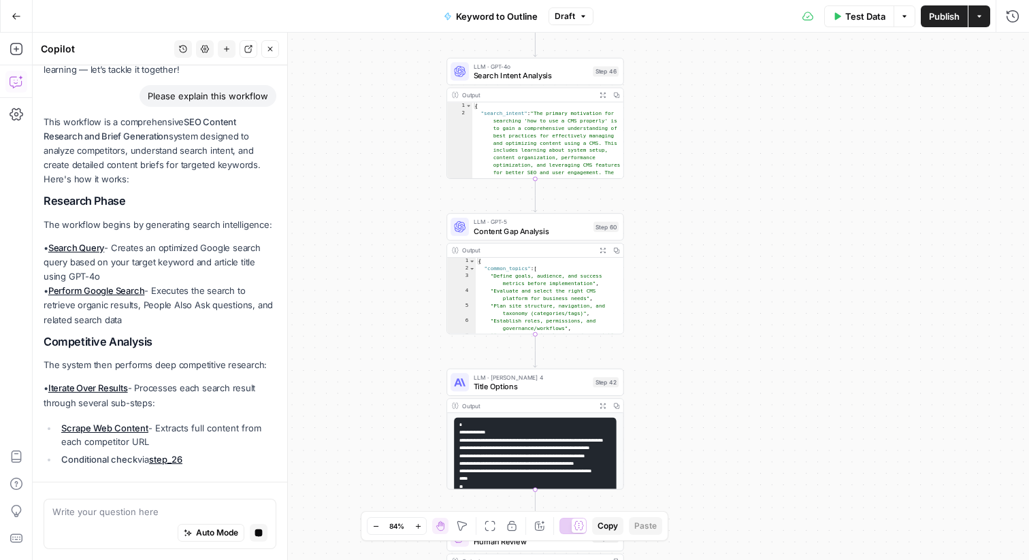
scroll to position [120, 0]
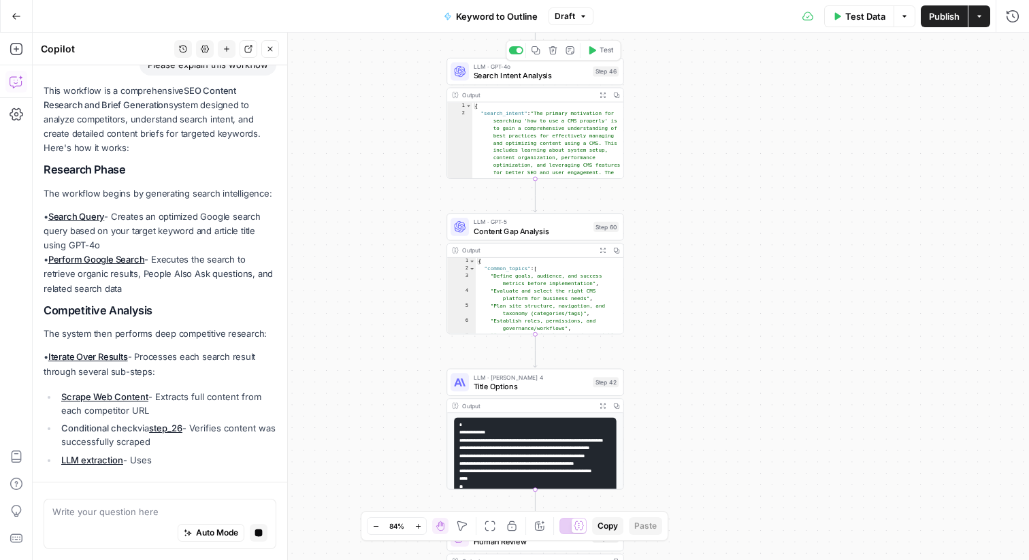
click at [519, 74] on span "Search Intent Analysis" at bounding box center [531, 76] width 115 height 12
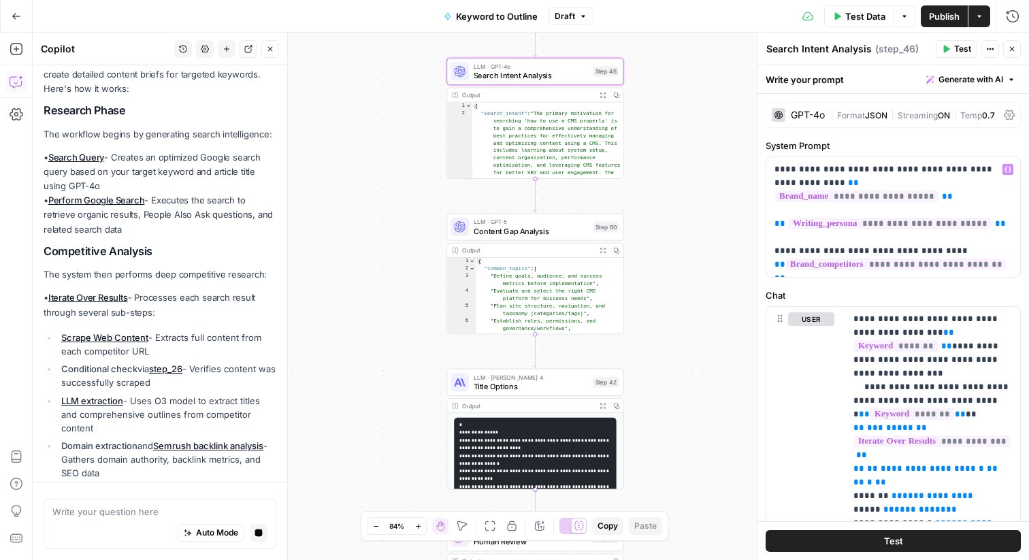
scroll to position [211, 0]
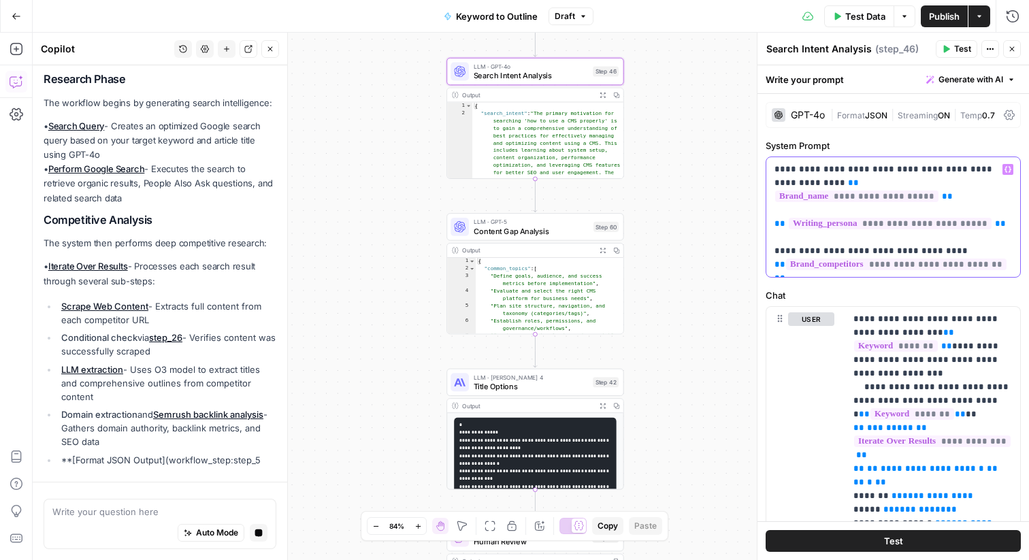
drag, startPoint x: 775, startPoint y: 168, endPoint x: 866, endPoint y: 174, distance: 91.4
click at [866, 174] on p "**********" at bounding box center [894, 217] width 238 height 109
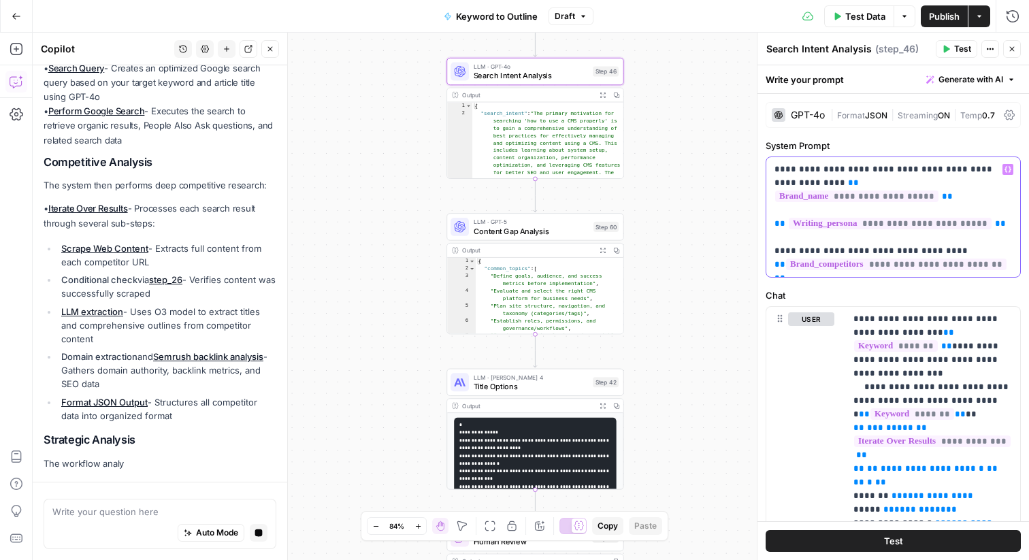
click at [866, 172] on p "**********" at bounding box center [894, 217] width 238 height 109
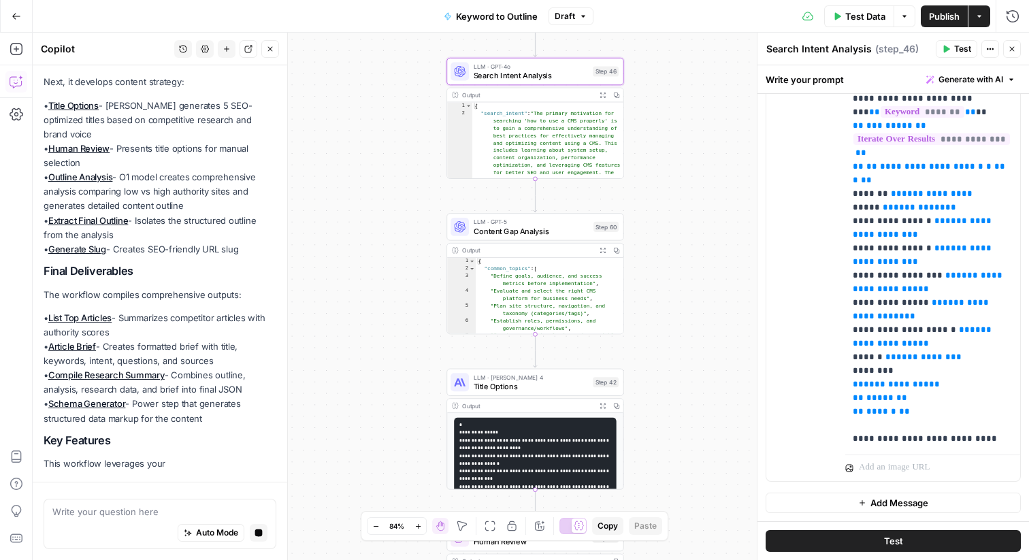
scroll to position [0, 0]
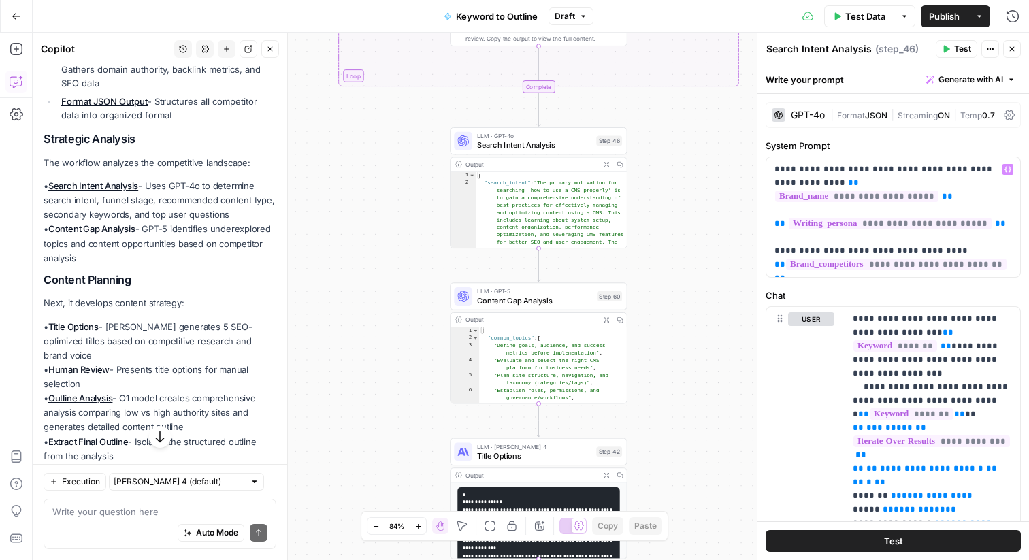
click at [805, 111] on div "GPT-4o" at bounding box center [808, 115] width 34 height 10
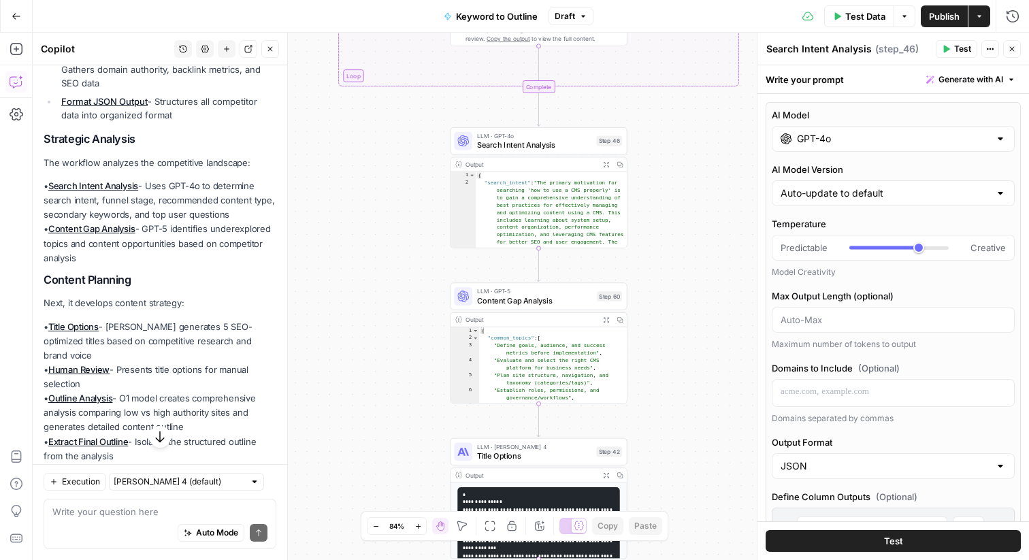
click at [864, 139] on input "GPT-4o" at bounding box center [893, 139] width 193 height 14
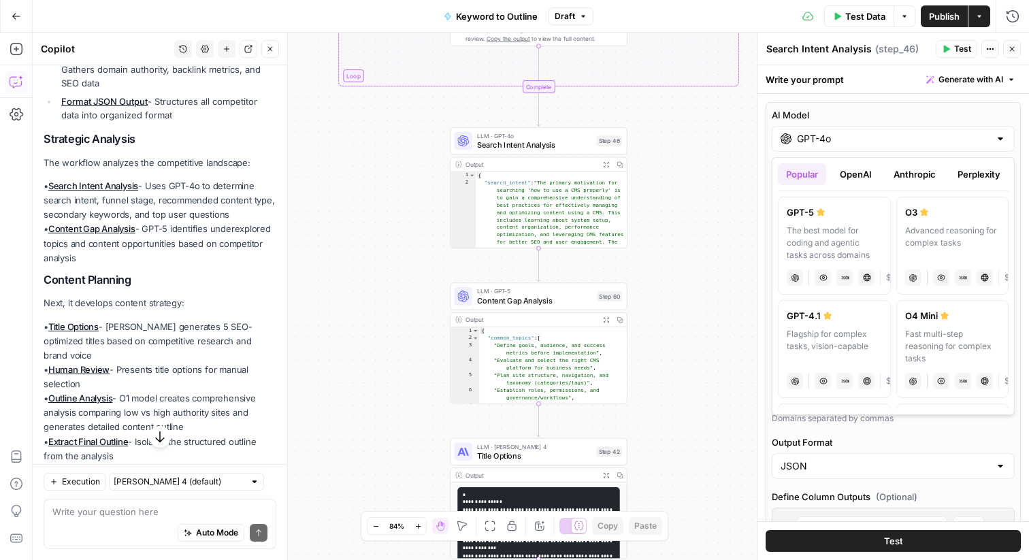
click at [855, 178] on button "OpenAI" at bounding box center [856, 174] width 48 height 22
click at [928, 178] on button "Anthropic" at bounding box center [914, 174] width 59 height 22
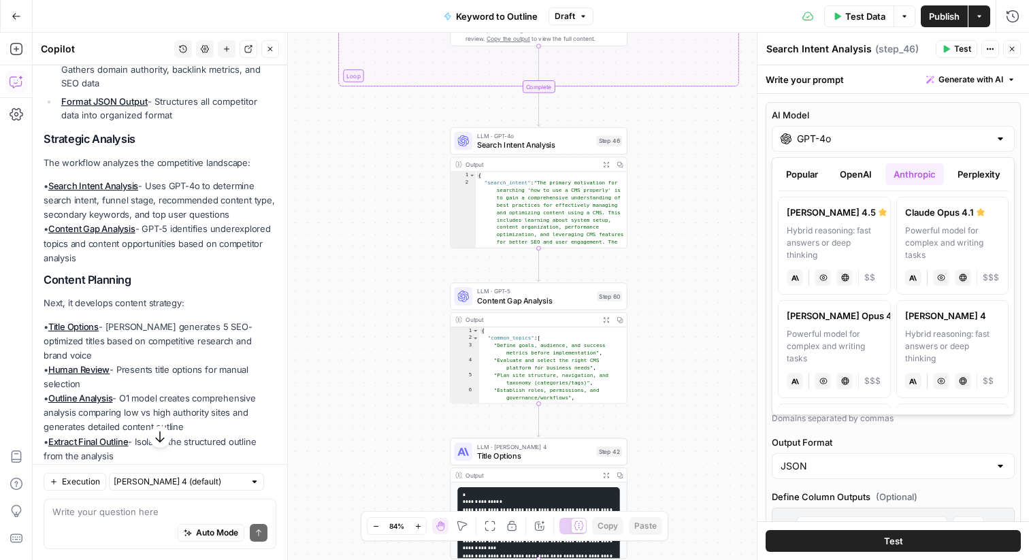
click at [979, 168] on button "Perplexity" at bounding box center [978, 174] width 59 height 22
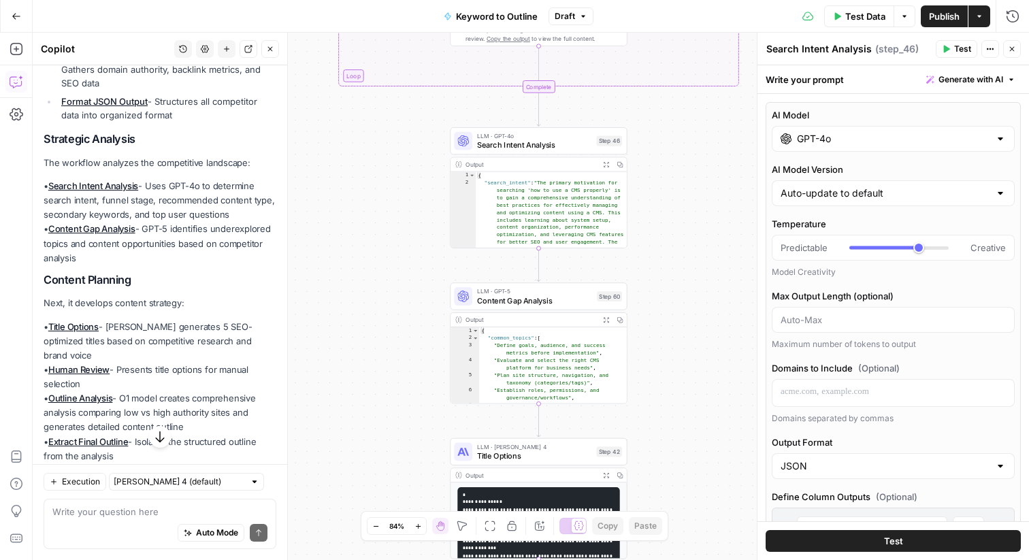
click at [1015, 46] on icon "button" at bounding box center [1012, 49] width 8 height 8
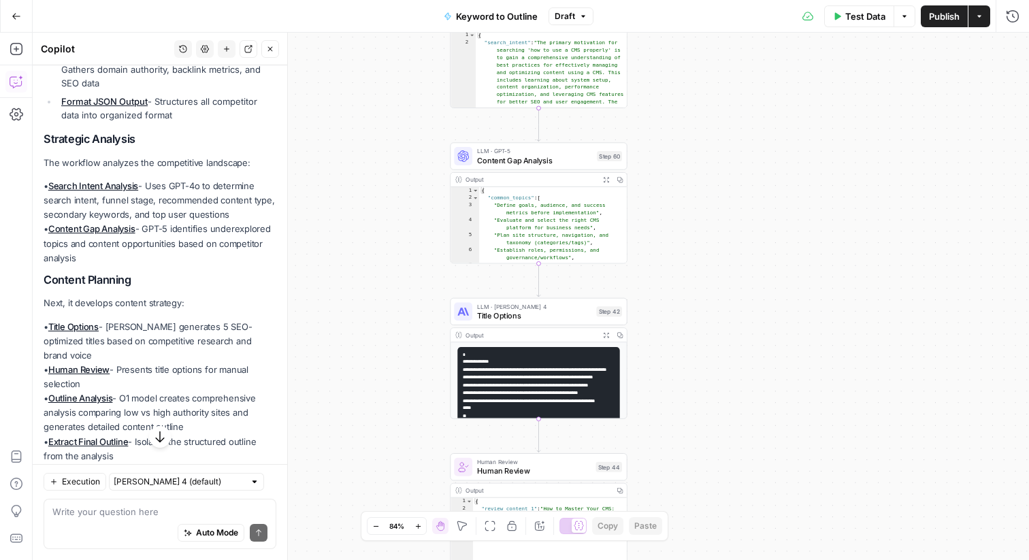
drag, startPoint x: 770, startPoint y: 235, endPoint x: 772, endPoint y: 95, distance: 140.2
click at [772, 95] on div "true false Workflow Input Settings Inputs LLM · GPT-4o Search Query Step 40 Out…" at bounding box center [531, 296] width 996 height 527
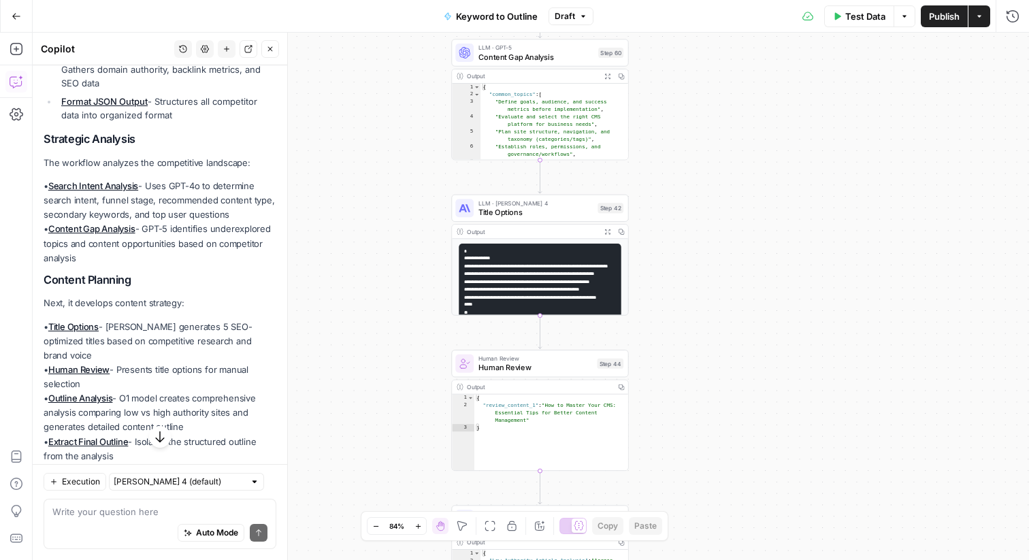
drag, startPoint x: 389, startPoint y: 335, endPoint x: 391, endPoint y: 174, distance: 160.6
click at [391, 174] on div "true false Workflow Input Settings Inputs LLM · GPT-4o Search Query Step 40 Out…" at bounding box center [531, 296] width 996 height 527
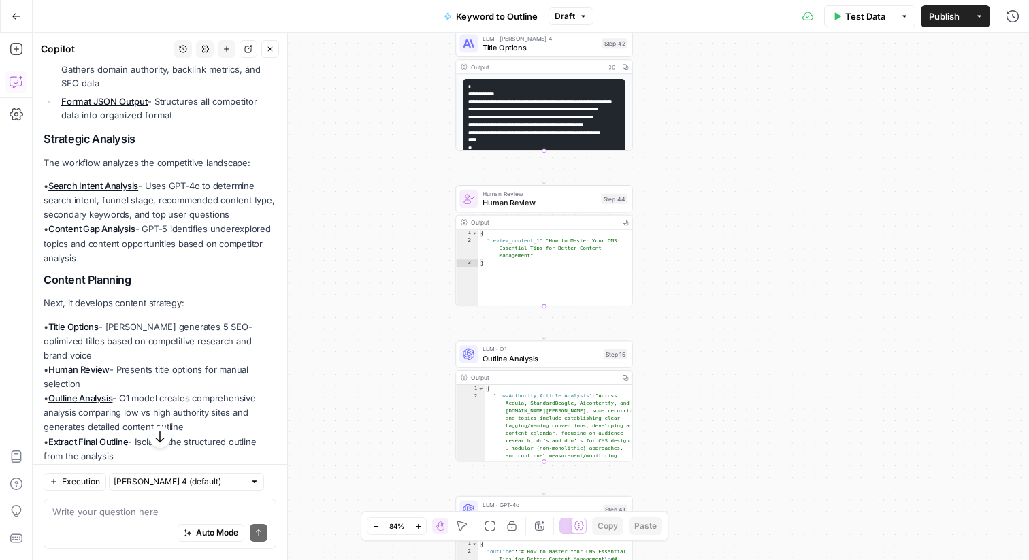
drag, startPoint x: 376, startPoint y: 253, endPoint x: 378, endPoint y: 144, distance: 108.2
click at [378, 142] on div "true false Workflow Input Settings Inputs LLM · GPT-4o Search Query Step 40 Out…" at bounding box center [531, 296] width 996 height 527
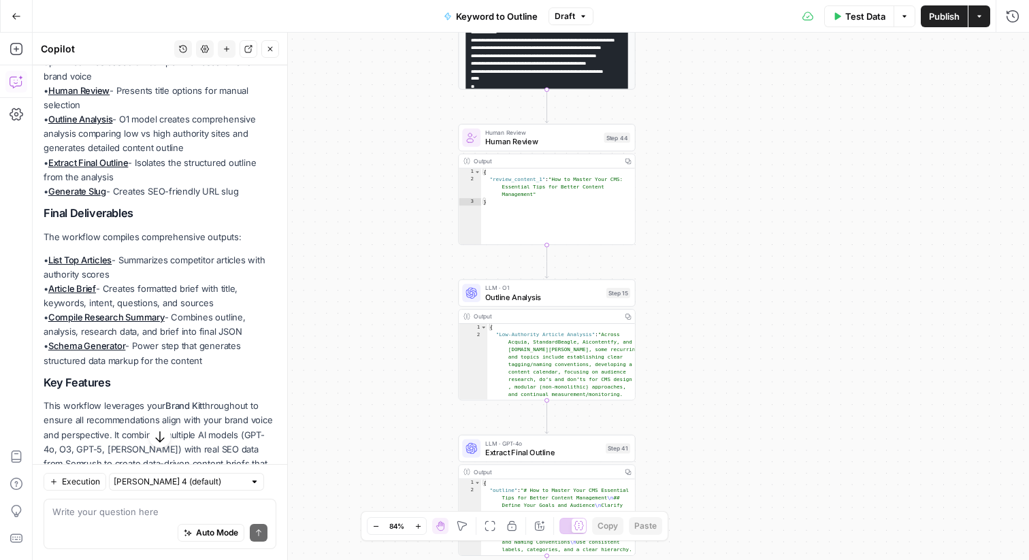
drag, startPoint x: 374, startPoint y: 259, endPoint x: 374, endPoint y: 200, distance: 59.2
click at [376, 197] on div "true false Workflow Input Settings Inputs LLM · GPT-4o Search Query Step 40 Out…" at bounding box center [531, 296] width 996 height 527
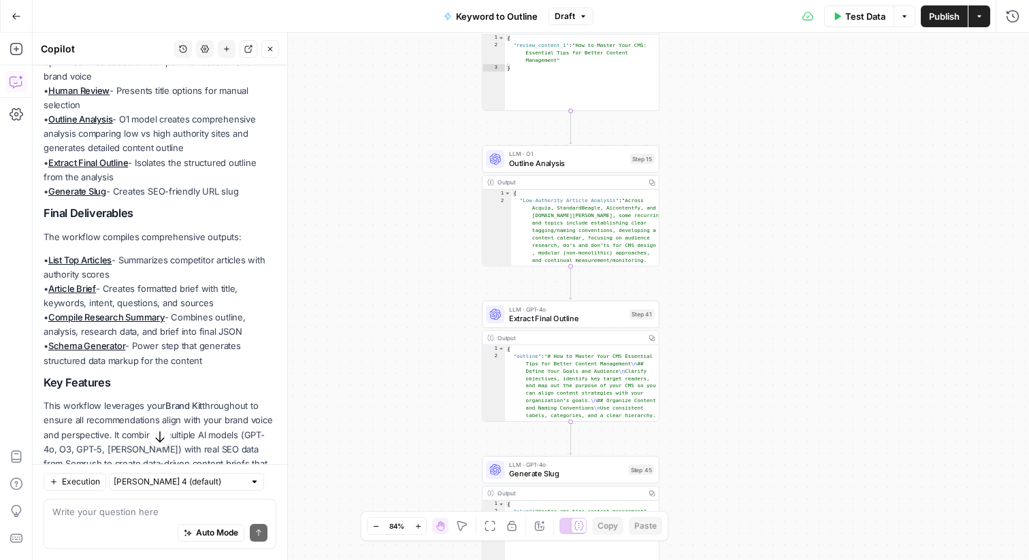
drag, startPoint x: 370, startPoint y: 249, endPoint x: 394, endPoint y: 116, distance: 135.6
click at [394, 115] on div "true false Workflow Input Settings Inputs LLM · GPT-4o Search Query Step 40 Out…" at bounding box center [531, 296] width 996 height 527
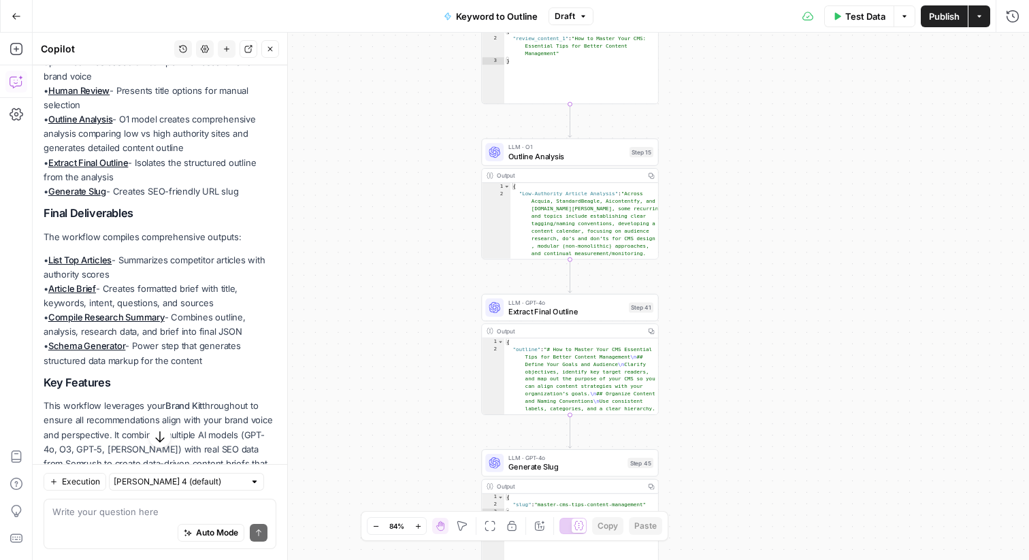
drag, startPoint x: 390, startPoint y: 120, endPoint x: 389, endPoint y: 69, distance: 51.1
click at [390, 68] on div "true false Workflow Input Settings Inputs LLM · GPT-4o Search Query Step 40 Out…" at bounding box center [531, 296] width 996 height 527
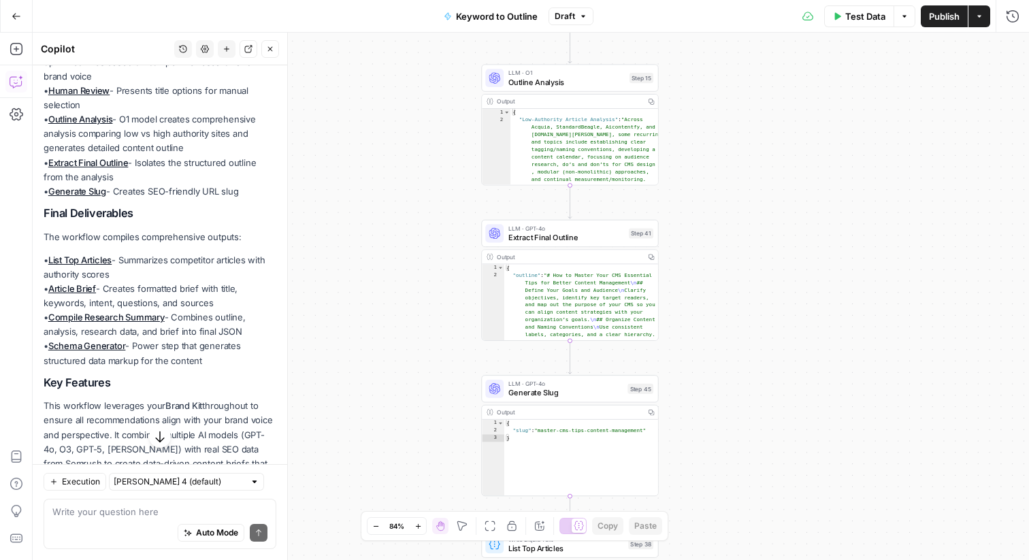
drag, startPoint x: 370, startPoint y: 131, endPoint x: 370, endPoint y: 69, distance: 61.9
click at [370, 69] on div "true false Workflow Input Settings Inputs LLM · GPT-4o Search Query Step 40 Out…" at bounding box center [531, 296] width 996 height 527
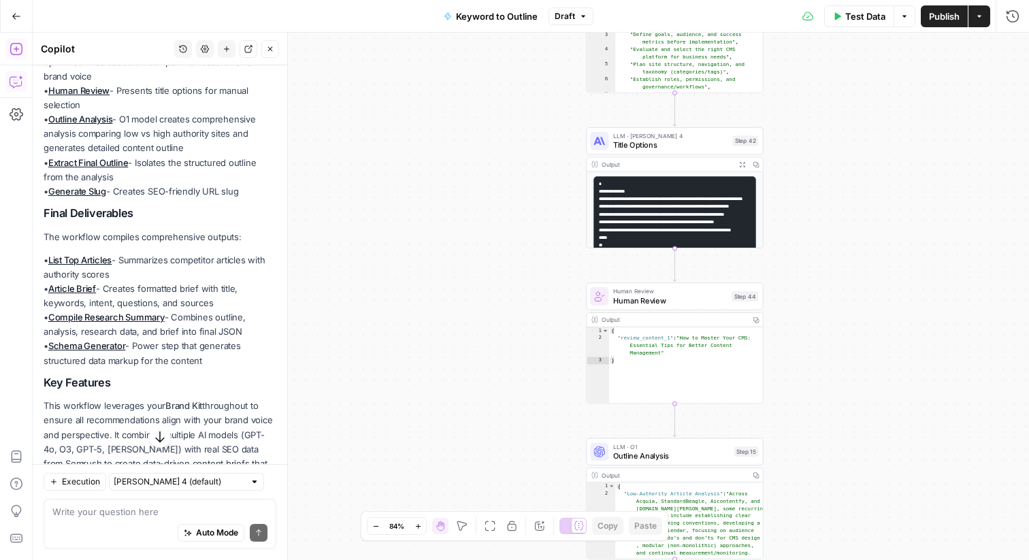
click at [18, 54] on icon "button" at bounding box center [16, 49] width 12 height 12
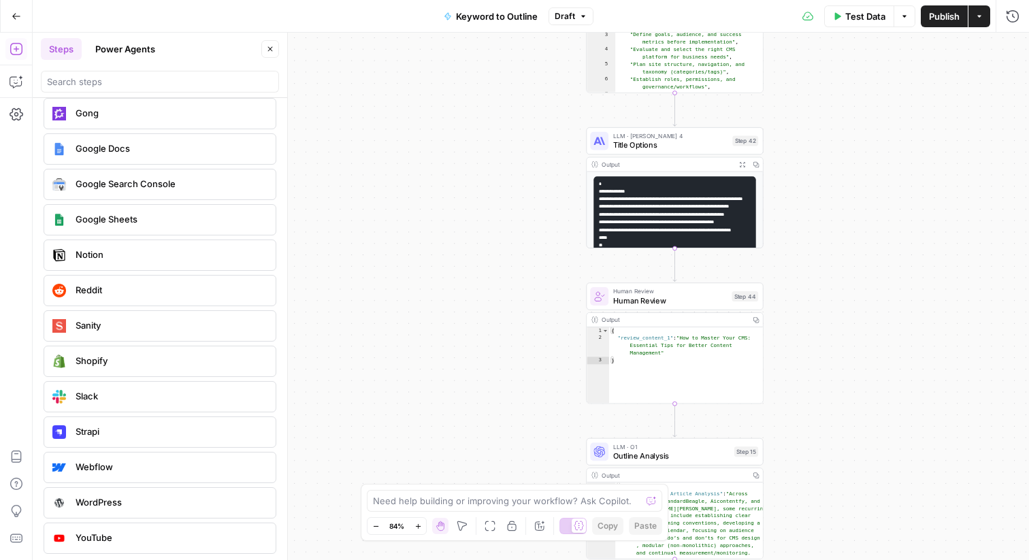
scroll to position [2685, 0]
click at [135, 50] on button "Power Agents" at bounding box center [125, 49] width 76 height 22
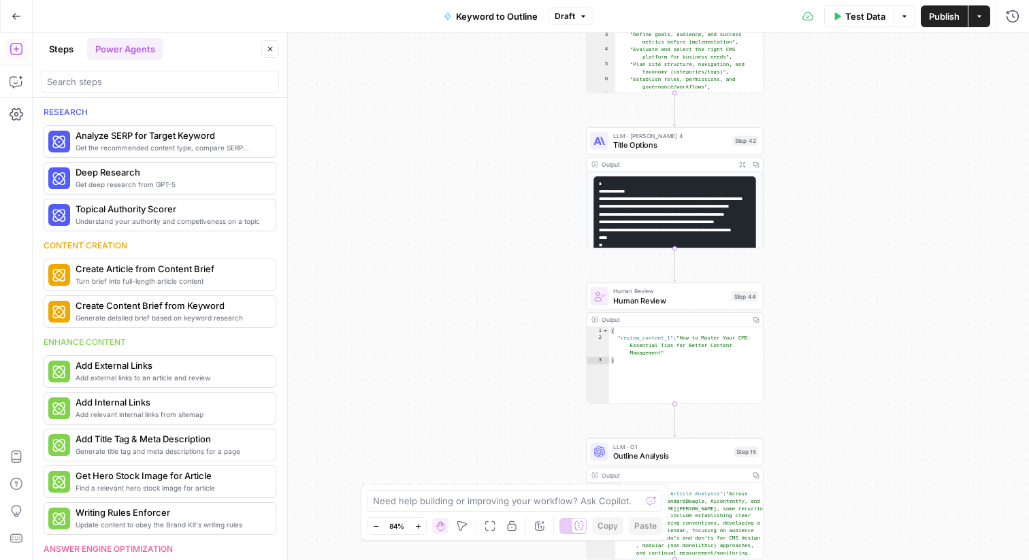
click at [274, 44] on button "Close" at bounding box center [270, 49] width 18 height 18
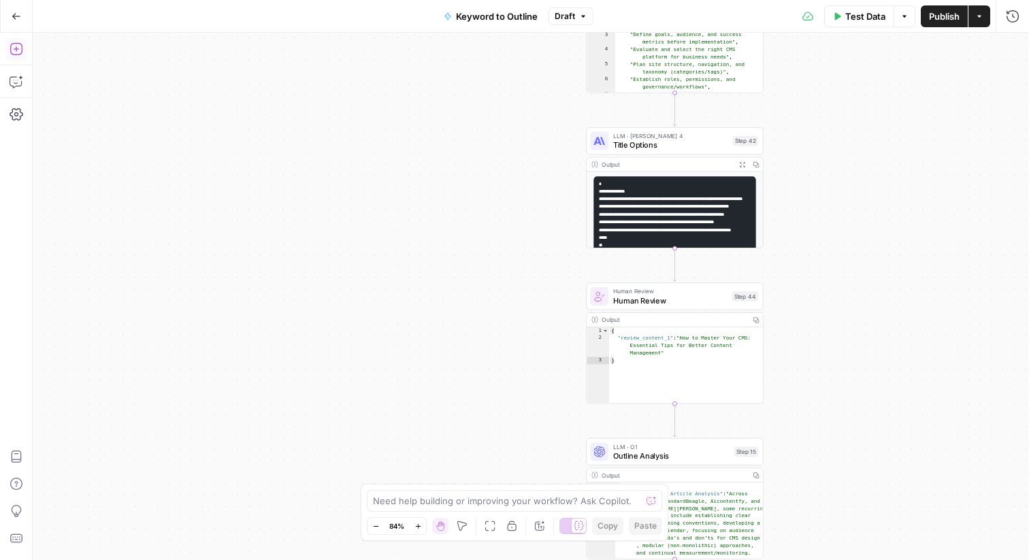
click at [19, 54] on icon "button" at bounding box center [17, 49] width 14 height 14
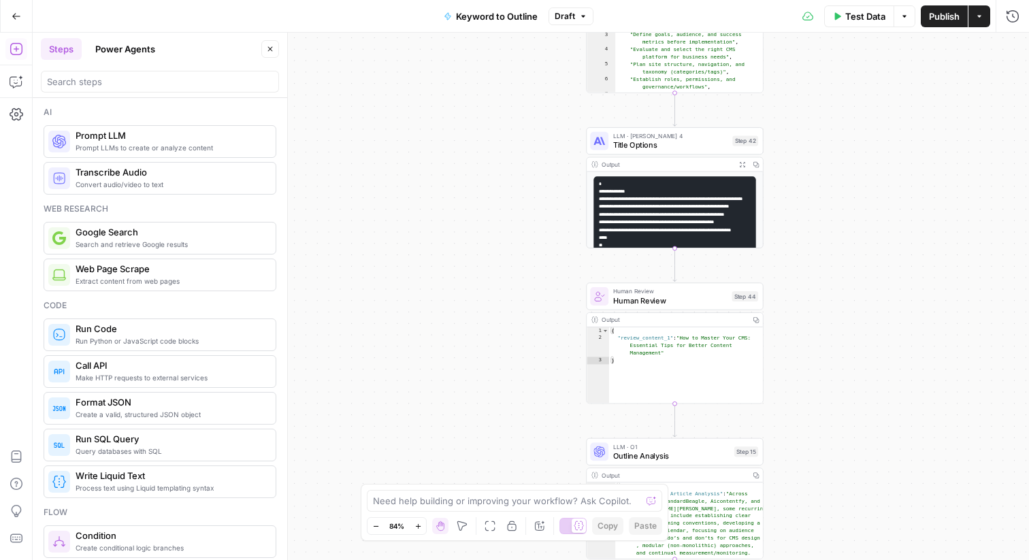
click at [128, 51] on button "Power Agents" at bounding box center [125, 49] width 76 height 22
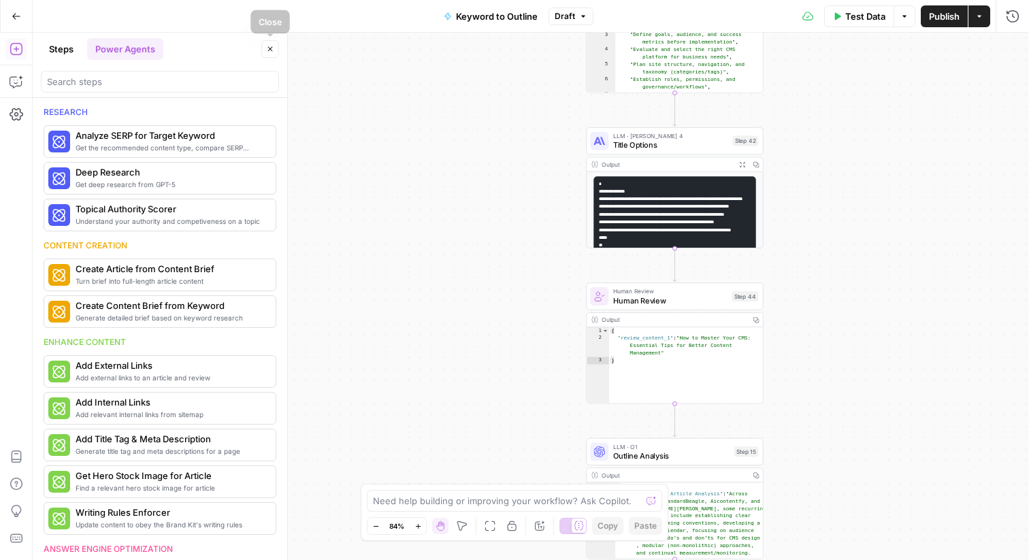
click at [272, 46] on icon "button" at bounding box center [270, 49] width 8 height 8
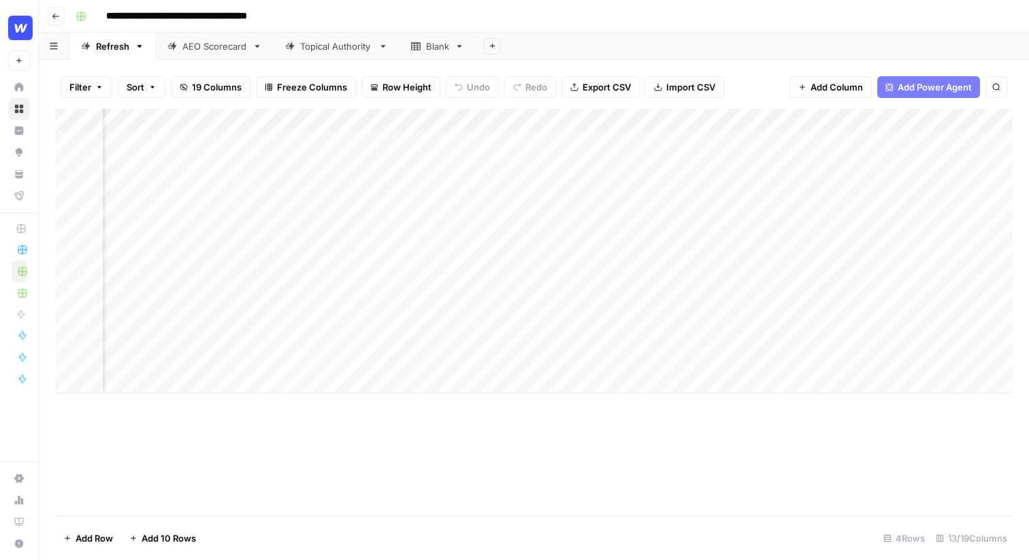
scroll to position [0, 432]
